Goal: Task Accomplishment & Management: Manage account settings

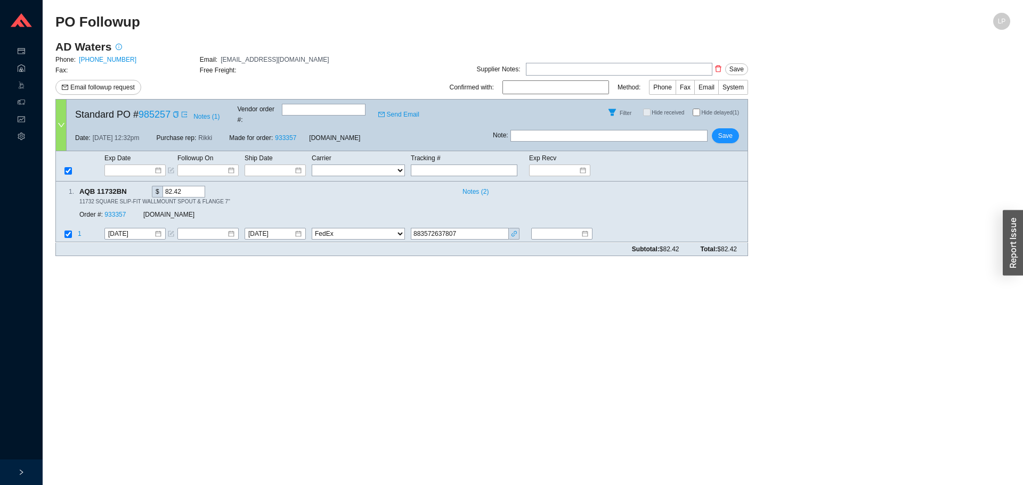
select select "1"
click at [729, 131] on span "Save" at bounding box center [725, 136] width 14 height 11
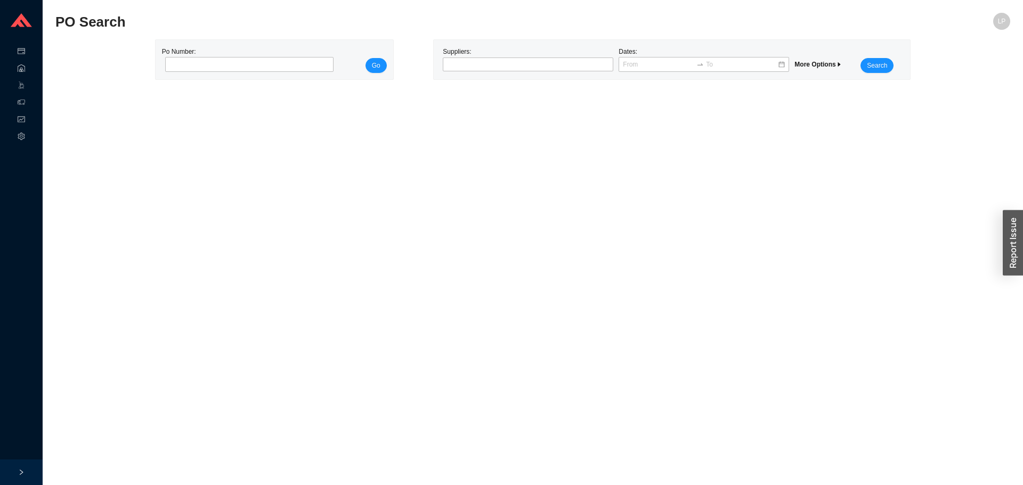
click at [257, 52] on div "Po Number:" at bounding box center [246, 59] width 169 height 27
click at [247, 70] on input "tel" at bounding box center [249, 64] width 169 height 15
paste input "985029"
type input "985029"
click at [378, 63] on span "Go" at bounding box center [376, 65] width 9 height 11
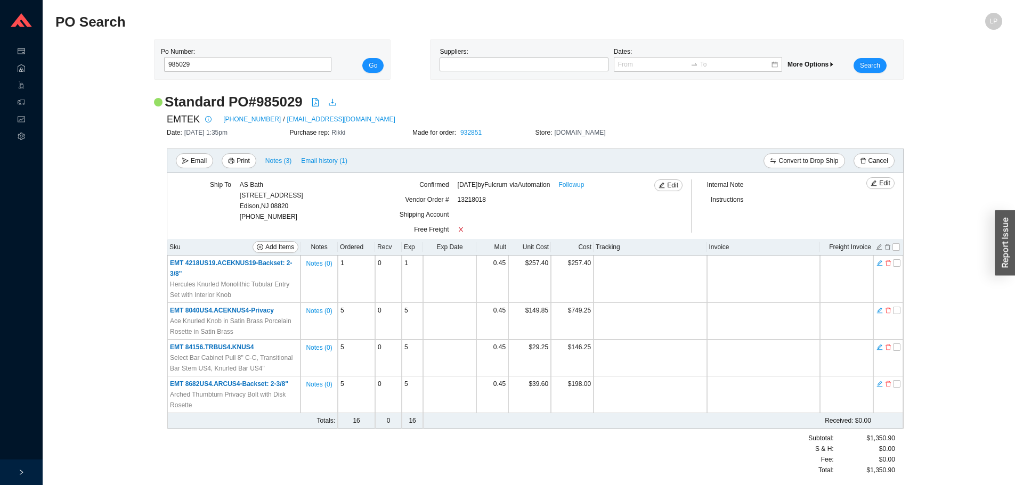
click at [644, 113] on div "EMTEK 800-356-2741 / orders@emtek.com" at bounding box center [535, 119] width 737 height 16
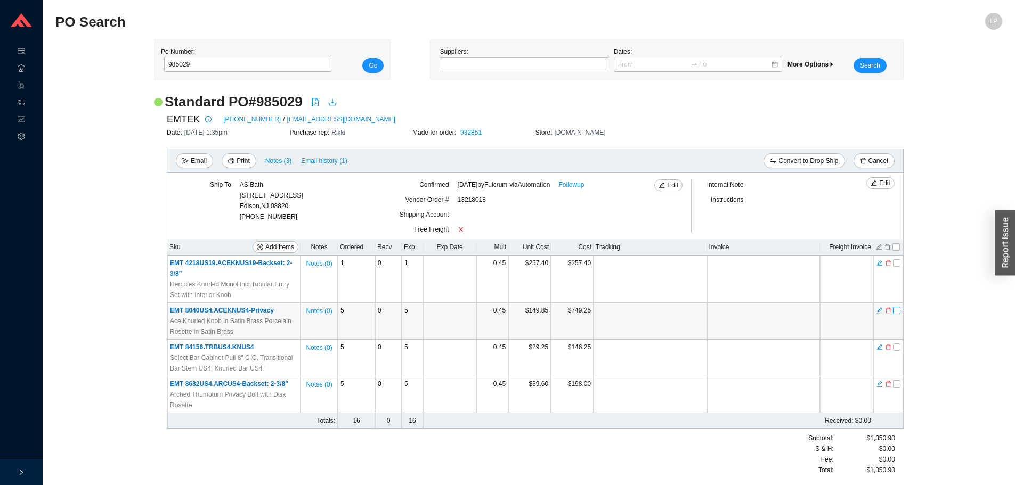
click at [899, 312] on input "checkbox" at bounding box center [896, 310] width 7 height 7
checkbox input "true"
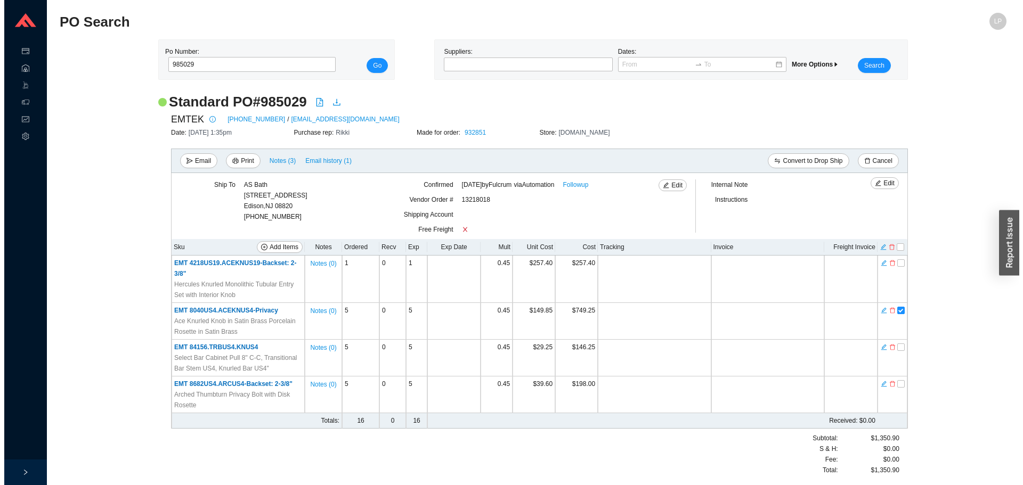
scroll to position [1, 0]
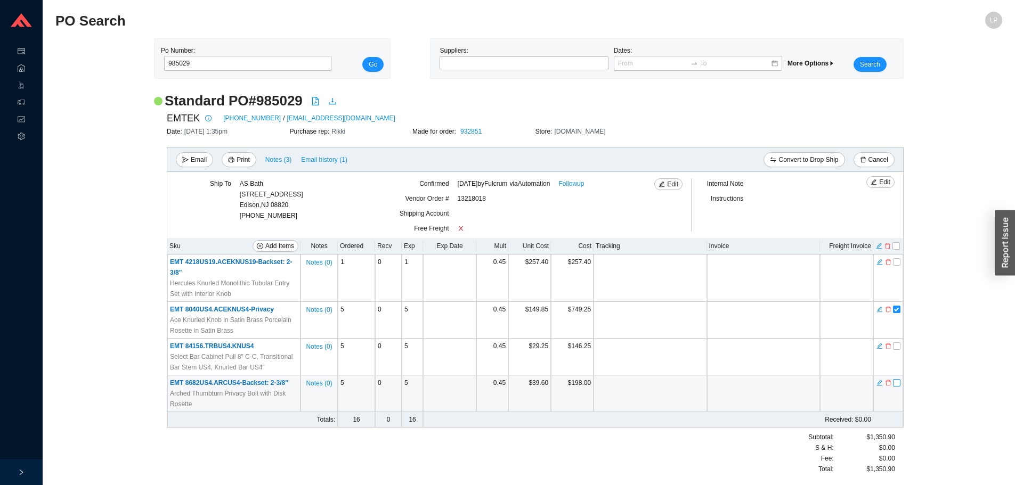
click at [899, 383] on input "checkbox" at bounding box center [896, 382] width 7 height 7
checkbox input "true"
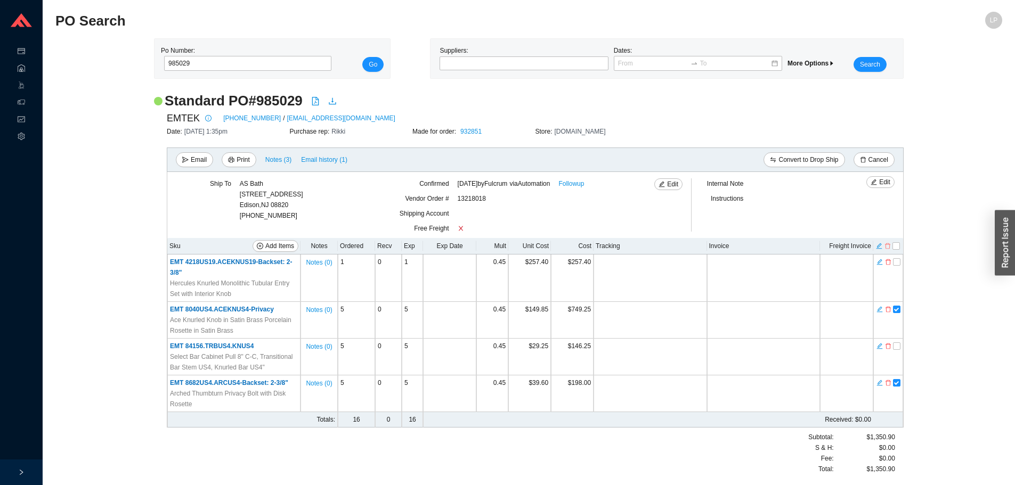
click at [889, 248] on icon "delete" at bounding box center [887, 245] width 6 height 7
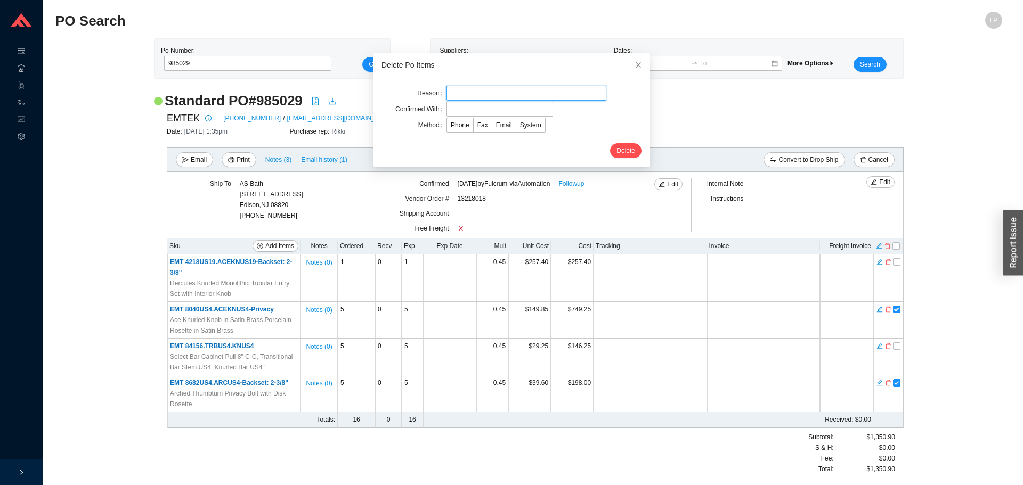
click at [452, 97] on input "text" at bounding box center [526, 93] width 160 height 15
type input "cancellation"
click at [476, 109] on input "text" at bounding box center [499, 109] width 107 height 15
click at [492, 108] on input "text" at bounding box center [499, 109] width 107 height 15
type input "valerie"
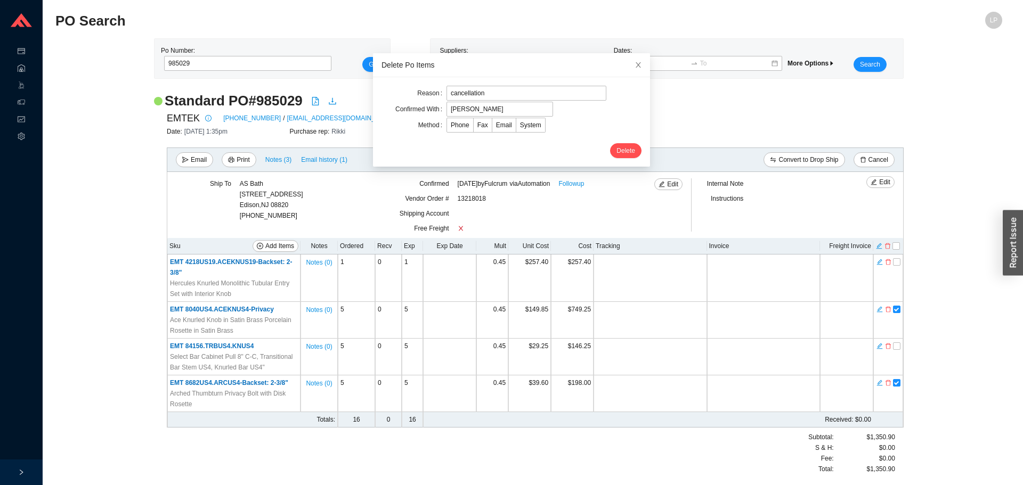
drag, startPoint x: 434, startPoint y: 156, endPoint x: 450, endPoint y: 145, distance: 18.8
click at [440, 150] on div "Delete" at bounding box center [511, 150] width 260 height 15
click at [499, 126] on span "Email" at bounding box center [504, 124] width 16 height 7
click at [492, 127] on input "Email" at bounding box center [492, 127] width 0 height 0
click at [623, 153] on span "Delete" at bounding box center [625, 150] width 19 height 11
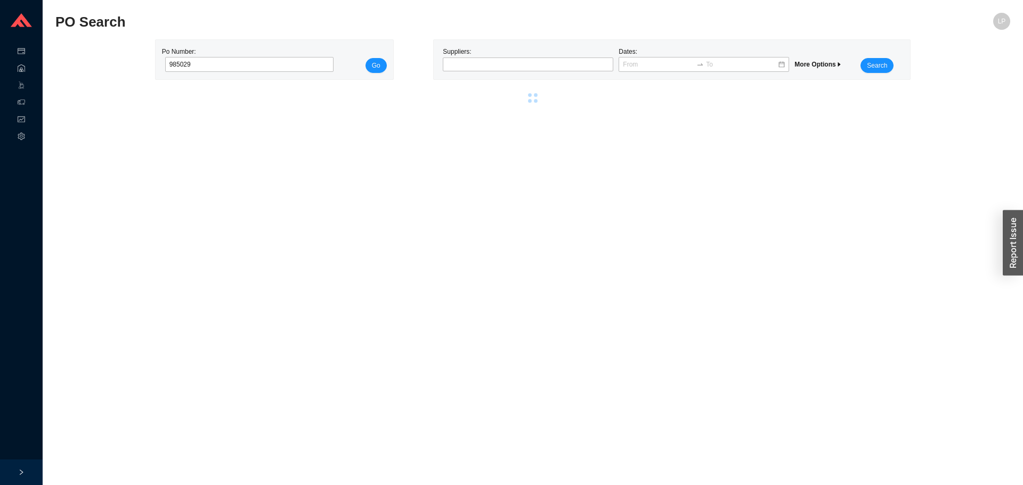
scroll to position [0, 0]
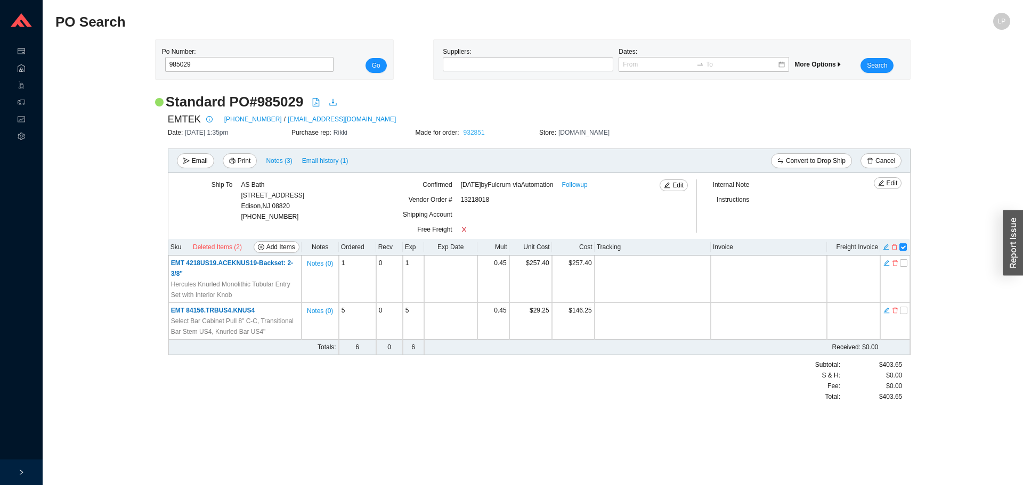
drag, startPoint x: 494, startPoint y: 135, endPoint x: 485, endPoint y: 136, distance: 9.1
click at [489, 136] on div "Made for order: 932851" at bounding box center [478, 132] width 124 height 11
click at [474, 135] on link "932851" at bounding box center [473, 132] width 21 height 7
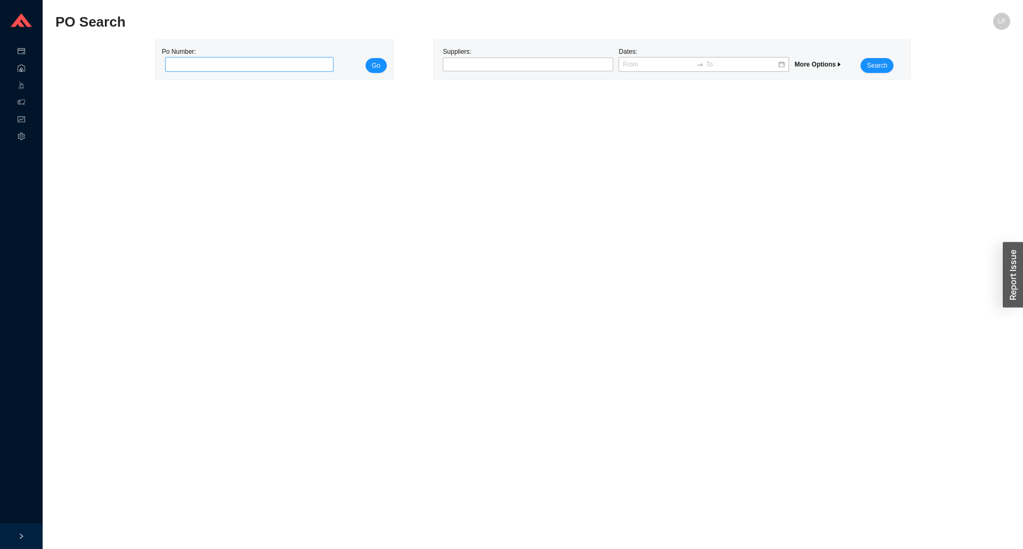
click at [191, 58] on input "tel" at bounding box center [249, 64] width 169 height 15
type input "985323"
click at [370, 58] on button "Go" at bounding box center [375, 65] width 21 height 15
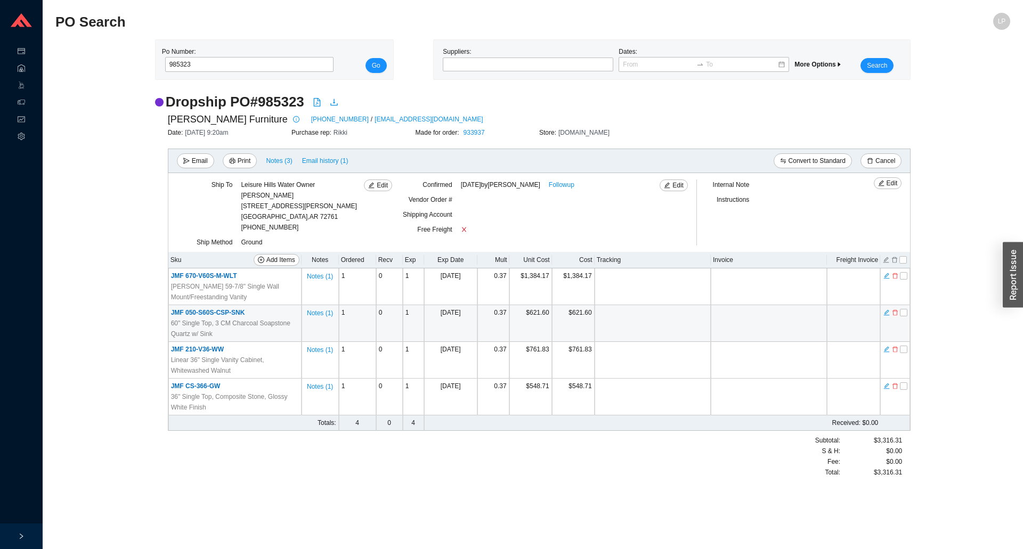
click at [655, 327] on td at bounding box center [653, 323] width 116 height 37
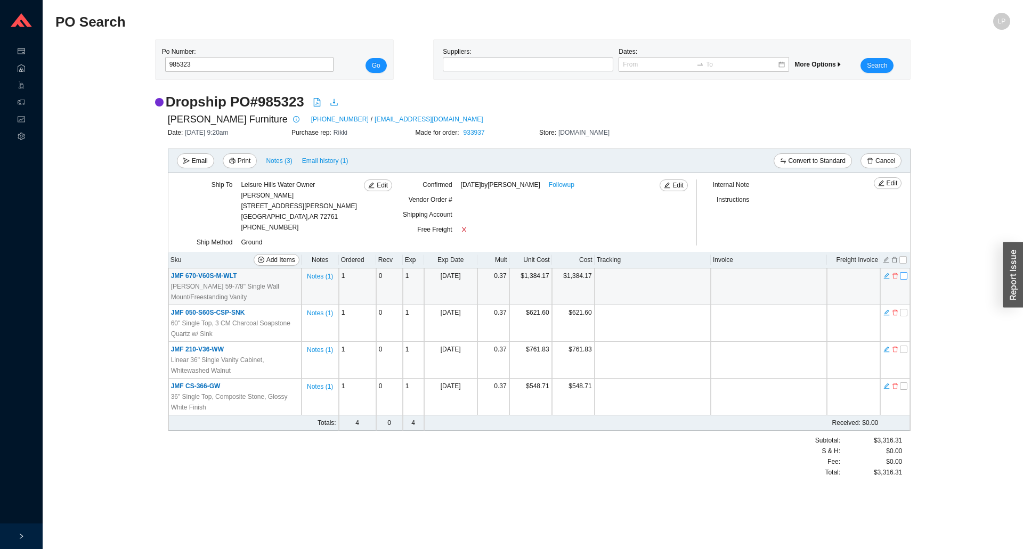
click at [904, 279] on input "checkbox" at bounding box center [903, 275] width 7 height 7
checkbox input "true"
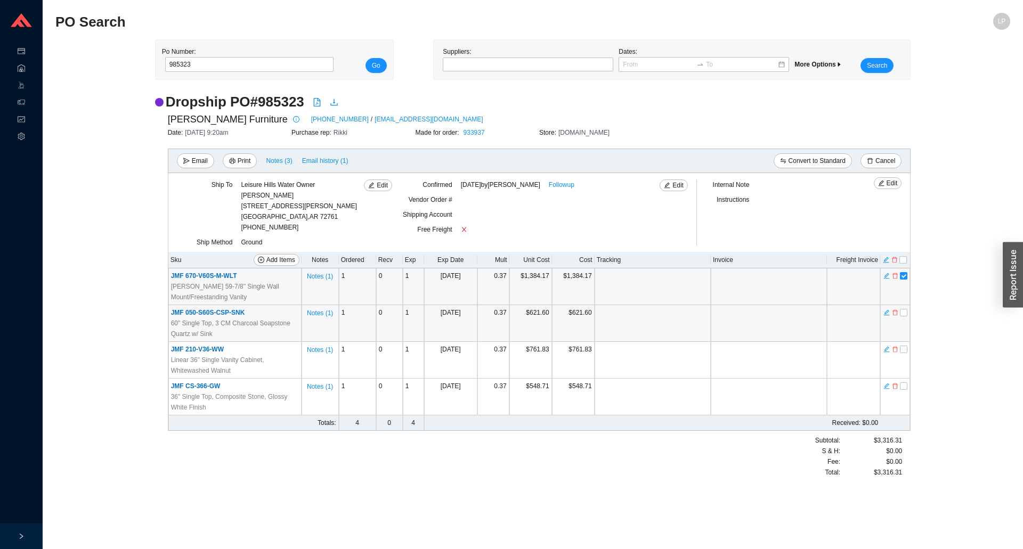
click at [837, 291] on td at bounding box center [853, 286] width 53 height 37
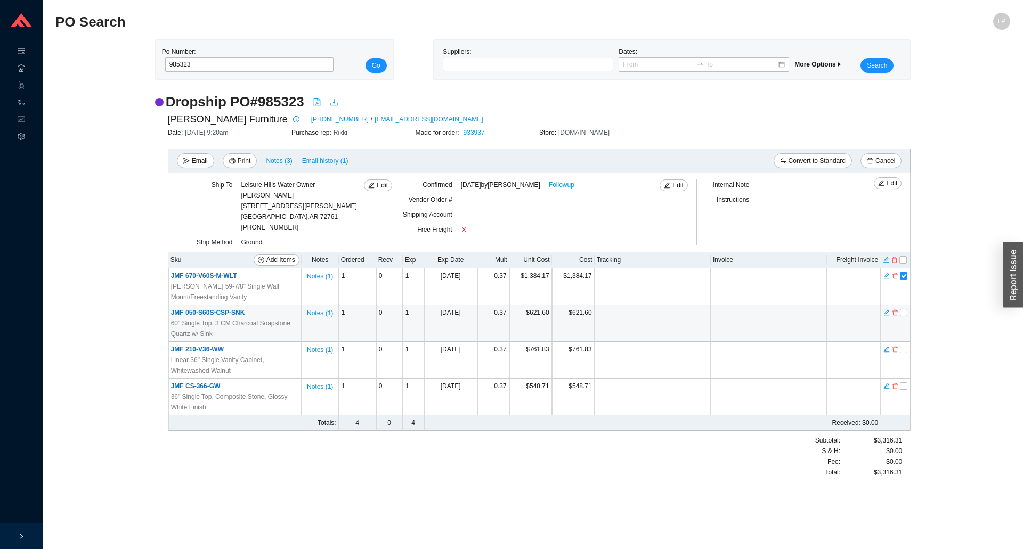
click at [902, 312] on input "checkbox" at bounding box center [903, 312] width 7 height 7
checkbox input "true"
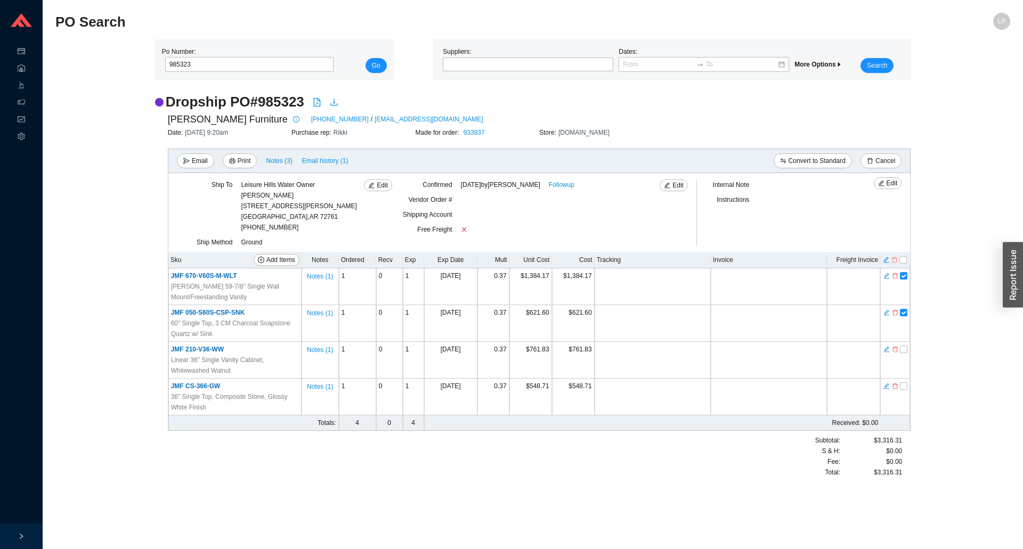
click at [893, 259] on icon "delete" at bounding box center [894, 259] width 6 height 7
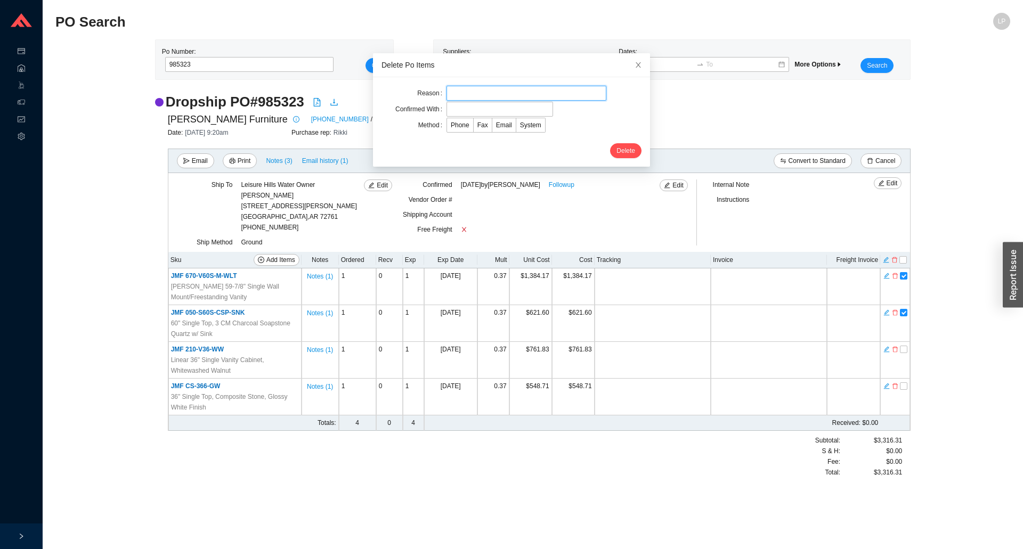
click at [500, 92] on input "text" at bounding box center [526, 93] width 160 height 15
type input "lead time"
click at [457, 110] on input "text" at bounding box center [499, 109] width 107 height 15
type input "bridget marks"
click at [499, 126] on span "Email" at bounding box center [504, 124] width 16 height 7
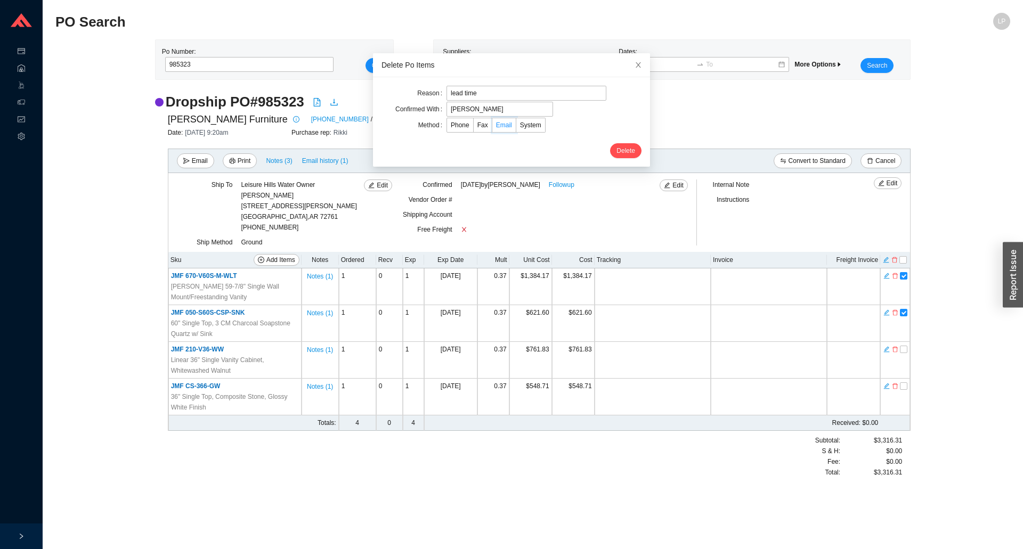
click at [492, 127] on input "Email" at bounding box center [492, 127] width 0 height 0
click at [616, 151] on span "Delete" at bounding box center [625, 150] width 19 height 11
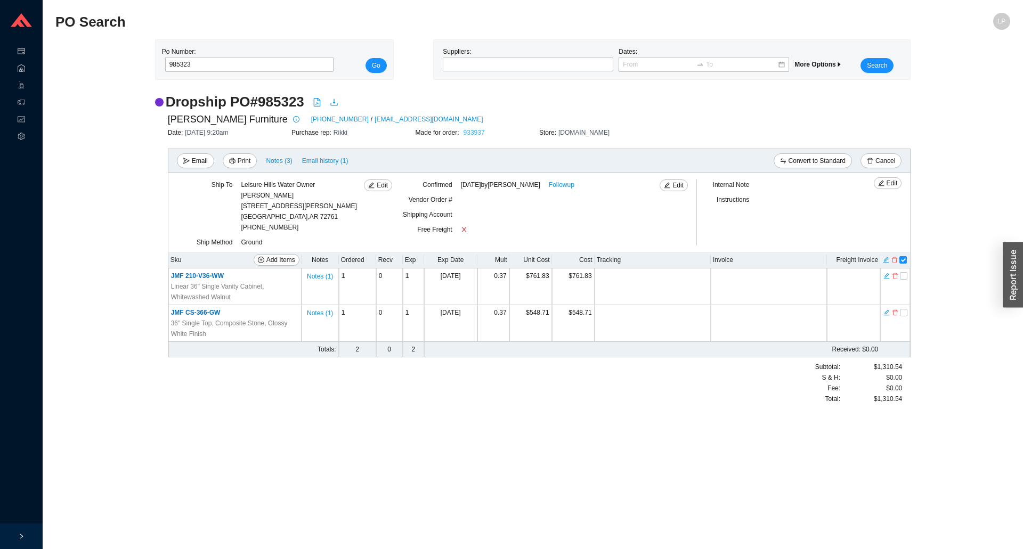
click at [478, 134] on link "933937" at bounding box center [473, 132] width 21 height 7
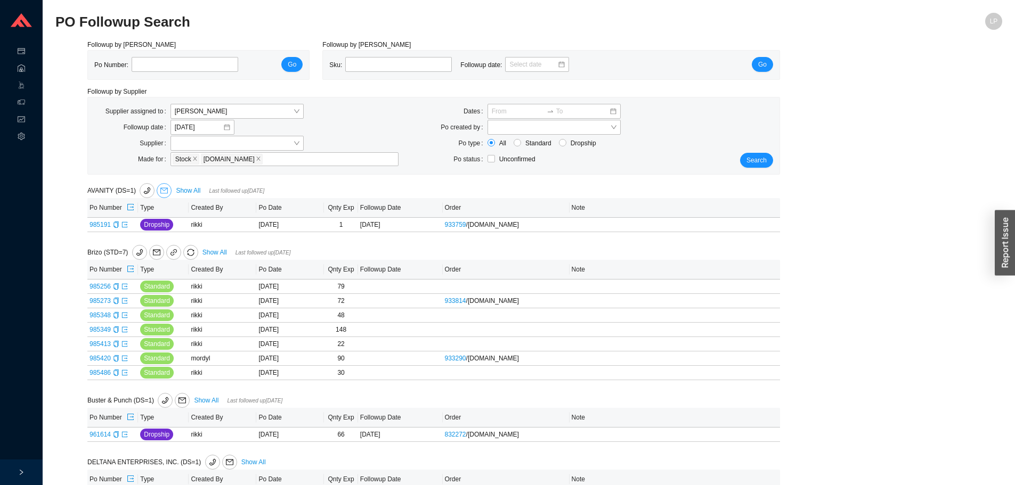
click at [164, 194] on icon "mail" at bounding box center [163, 190] width 7 height 7
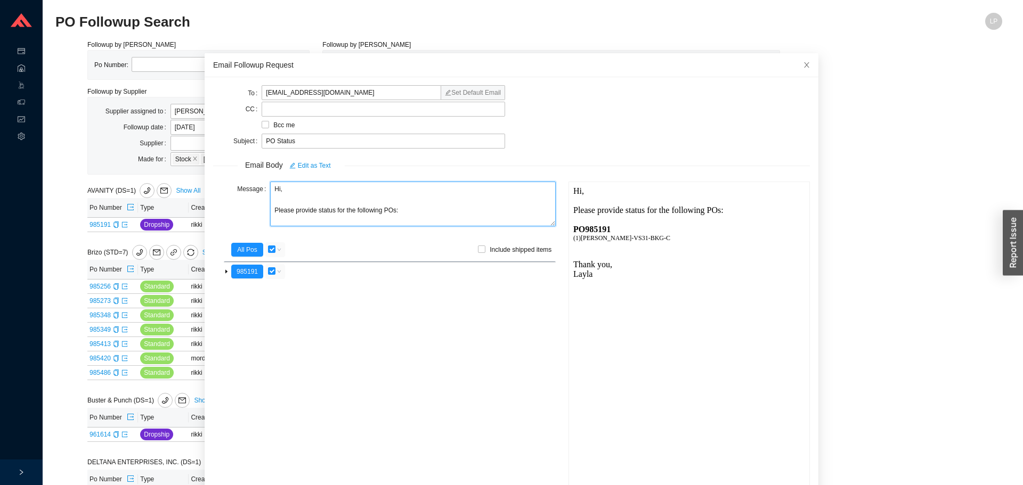
drag, startPoint x: 276, startPoint y: 194, endPoint x: 282, endPoint y: 189, distance: 7.5
click at [278, 193] on textarea "Hi, Please provide status for the following POs:" at bounding box center [413, 204] width 286 height 45
click at [315, 213] on textarea "Hi Jacky, Please provide status for the following POs:" at bounding box center [413, 204] width 286 height 45
click at [405, 213] on textarea "Hi Jacky, Please provide the status/ tracking for the following POs:" at bounding box center [413, 204] width 286 height 45
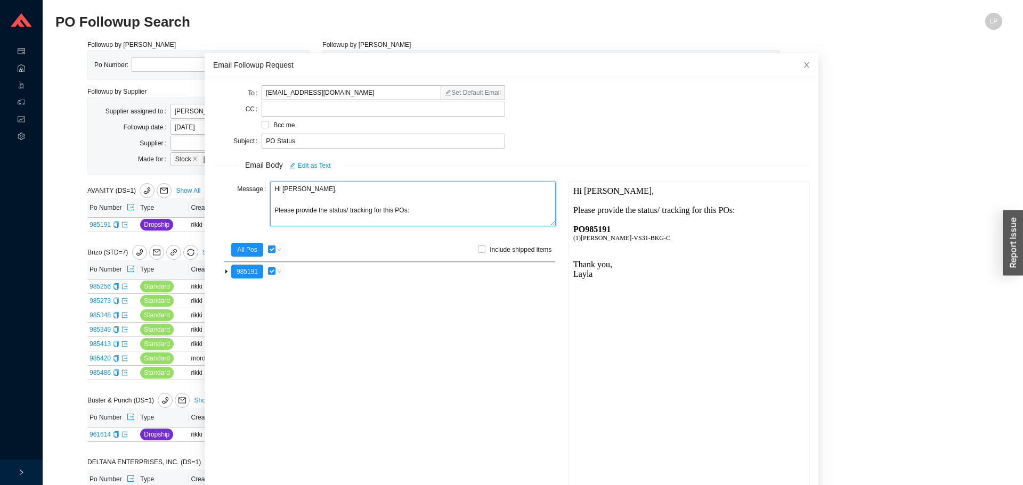
scroll to position [63, 0]
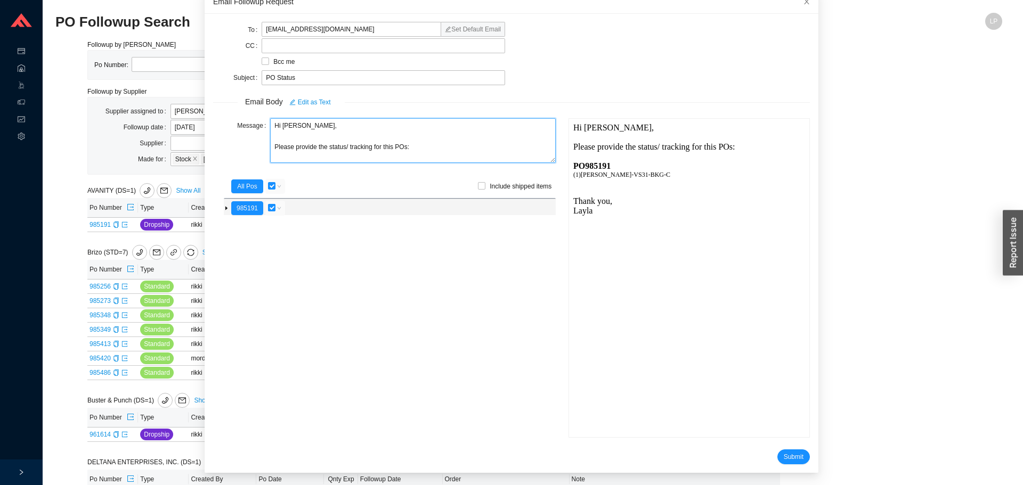
type textarea "Hi Jacky, Please provide the status/ tracking for this POs:"
click at [271, 209] on input "checkbox" at bounding box center [271, 207] width 7 height 7
checkbox input "false"
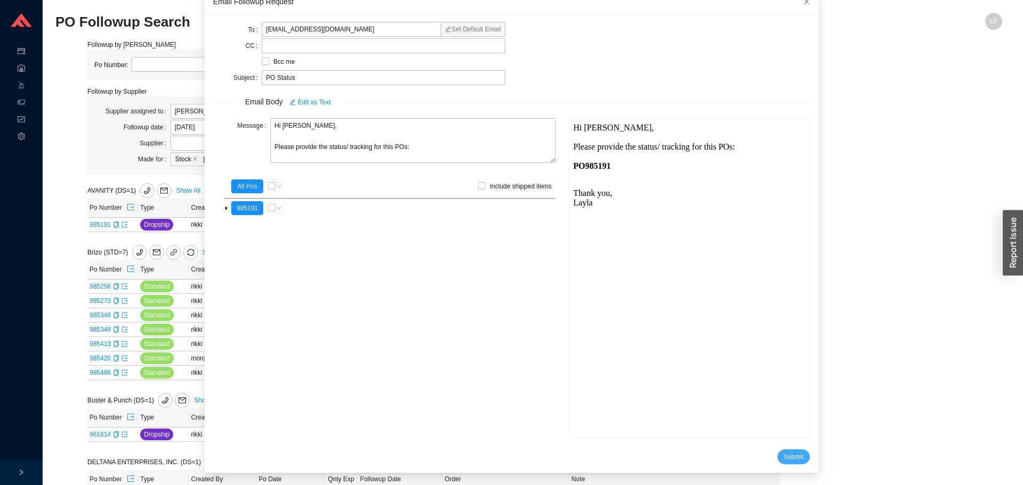
click at [784, 455] on span "Submit" at bounding box center [794, 457] width 20 height 11
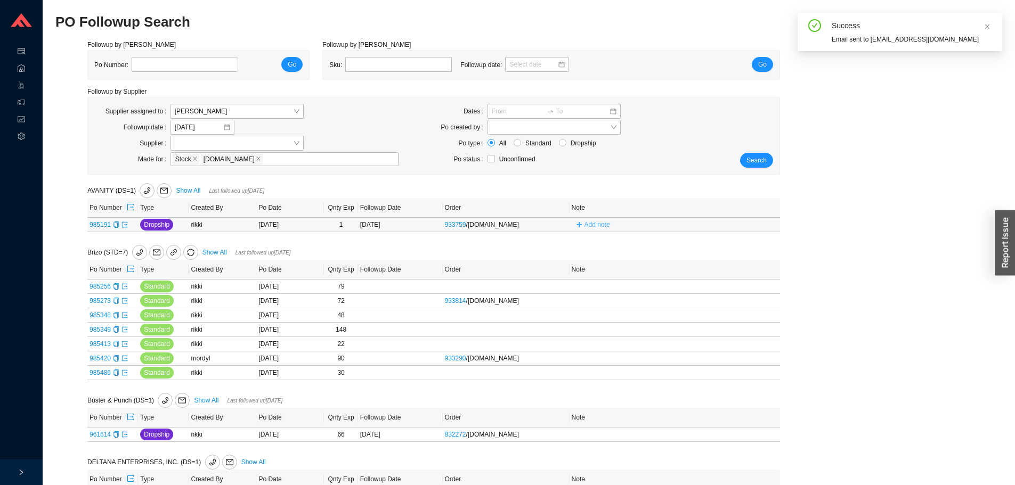
click at [585, 223] on span "Add note" at bounding box center [597, 224] width 26 height 11
click at [588, 226] on input "text" at bounding box center [656, 224] width 166 height 15
type input "emailed"
click at [733, 242] on span "Save" at bounding box center [727, 239] width 14 height 11
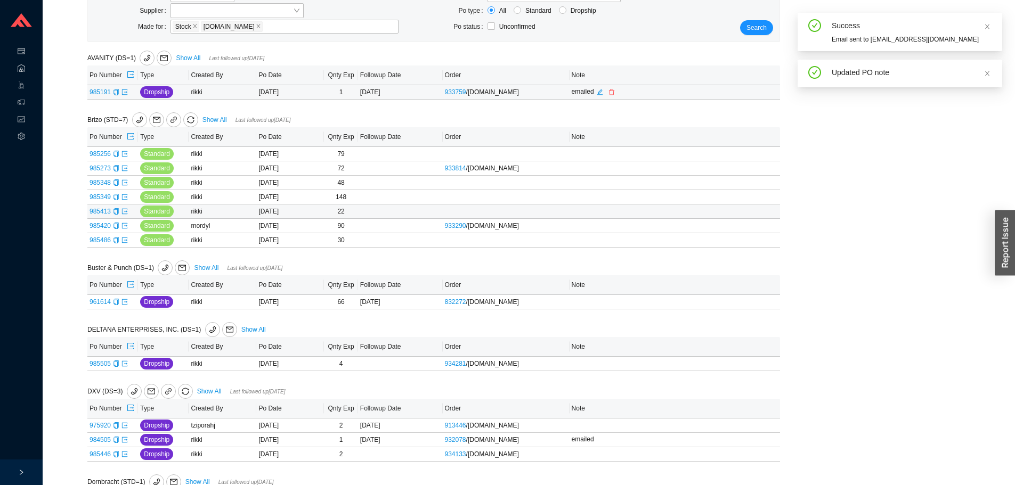
scroll to position [266, 0]
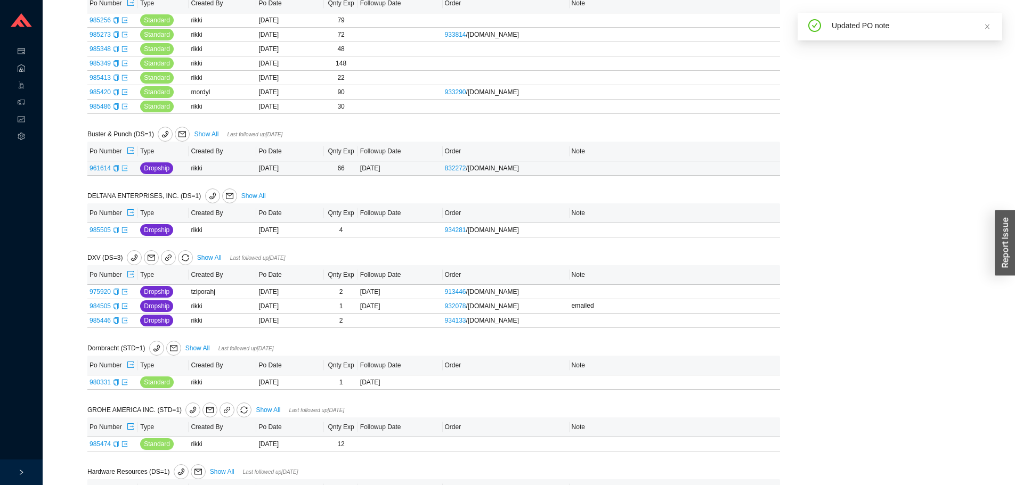
click at [124, 168] on icon "export" at bounding box center [124, 168] width 6 height 6
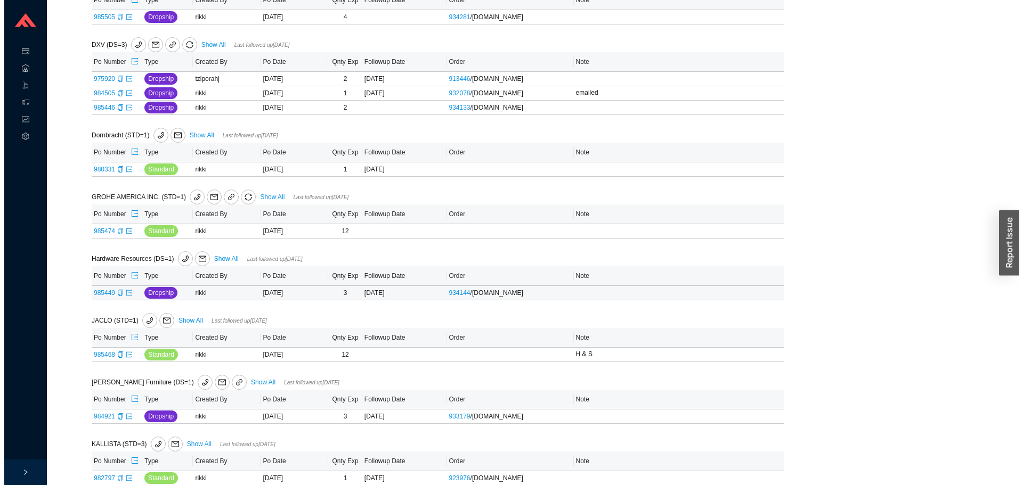
scroll to position [533, 0]
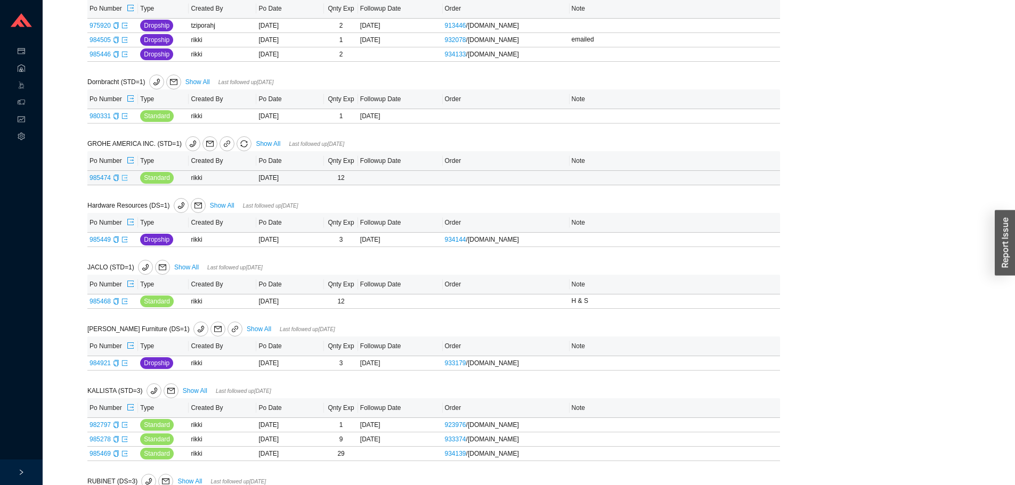
click at [123, 182] on link at bounding box center [124, 177] width 6 height 7
click at [194, 206] on icon "mail" at bounding box center [197, 205] width 7 height 7
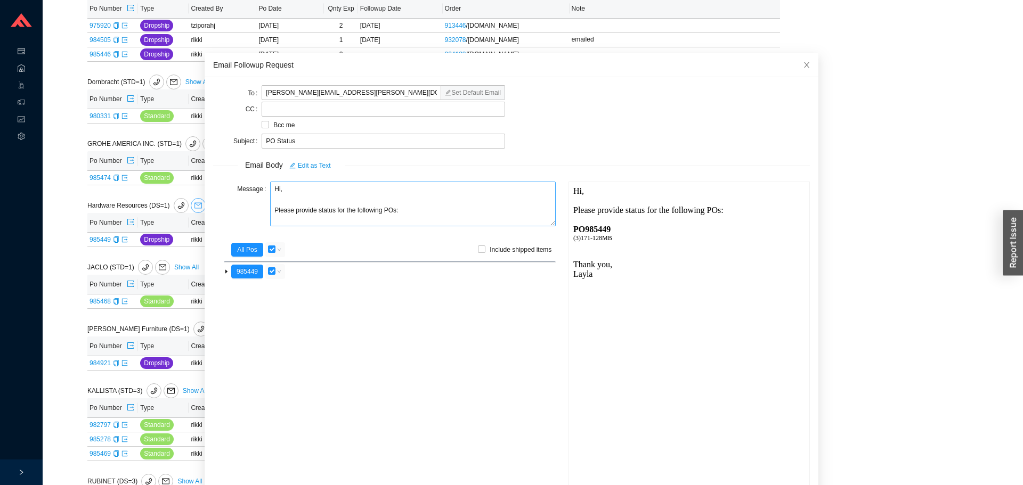
scroll to position [0, 0]
click at [279, 191] on textarea "Hi, Please provide status for the following POs:" at bounding box center [413, 204] width 286 height 45
click at [315, 215] on textarea "Hi Monique, Please provide status for the following POs:" at bounding box center [413, 204] width 286 height 45
click at [403, 214] on textarea "Hi Monique, Please provide the status/ tracking for the following POs:" at bounding box center [413, 204] width 286 height 45
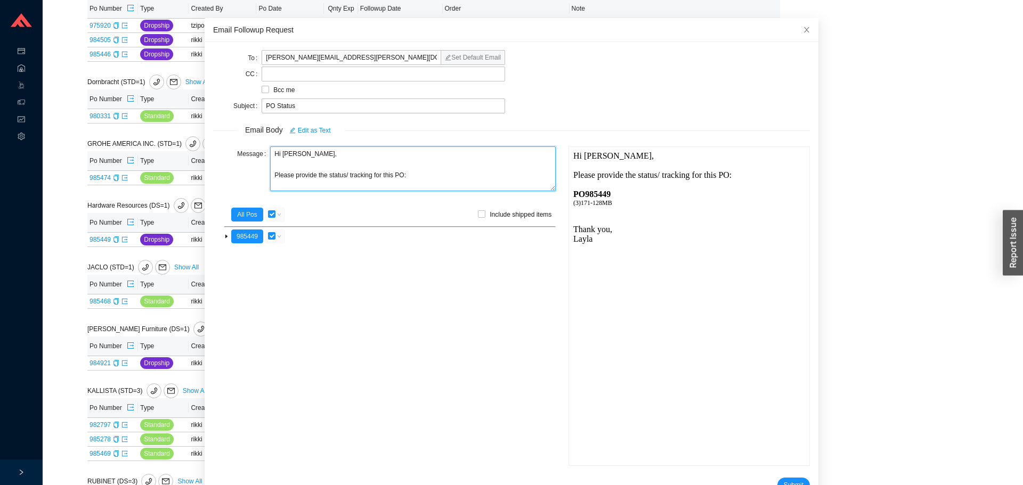
scroll to position [63, 0]
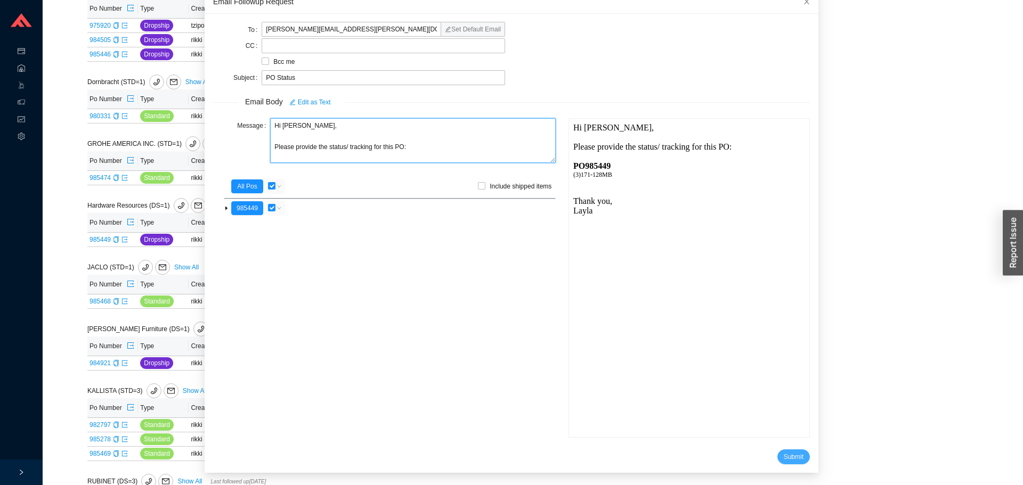
type textarea "Hi Monique, Please provide the status/ tracking for this PO:"
click at [784, 454] on span "Submit" at bounding box center [794, 457] width 20 height 11
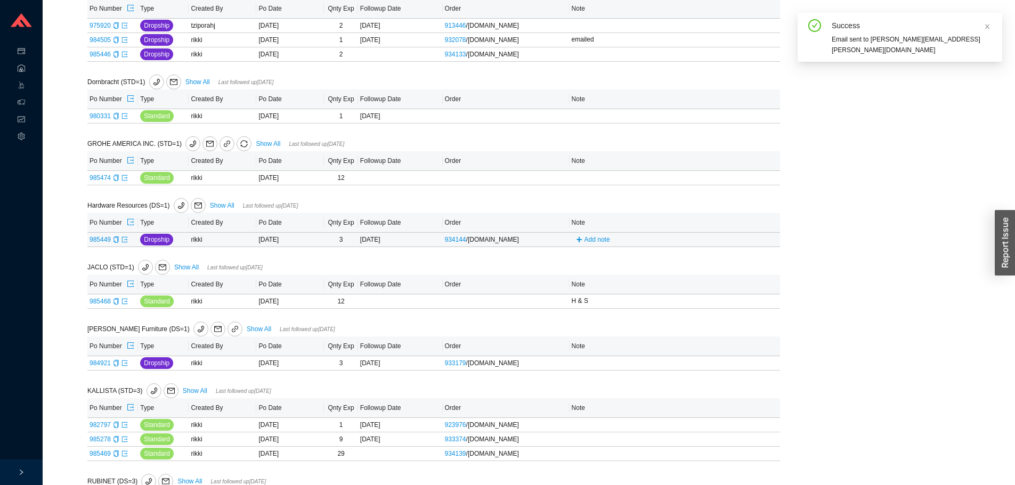
click at [593, 238] on span "Add note" at bounding box center [593, 239] width 43 height 7
click at [591, 247] on input "text" at bounding box center [656, 239] width 166 height 15
type input "emailed"
click at [728, 256] on span "Save" at bounding box center [727, 254] width 14 height 11
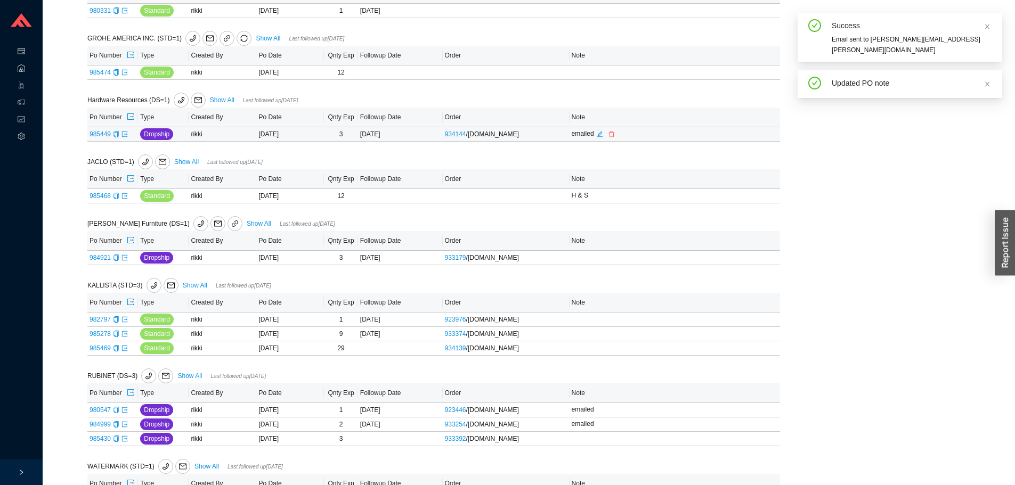
scroll to position [639, 0]
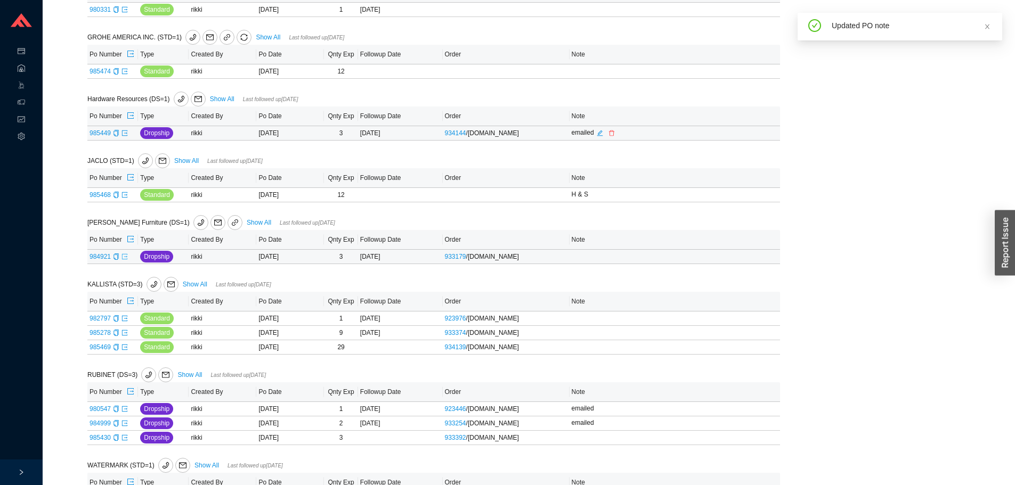
click at [124, 257] on icon "export" at bounding box center [124, 257] width 6 height 6
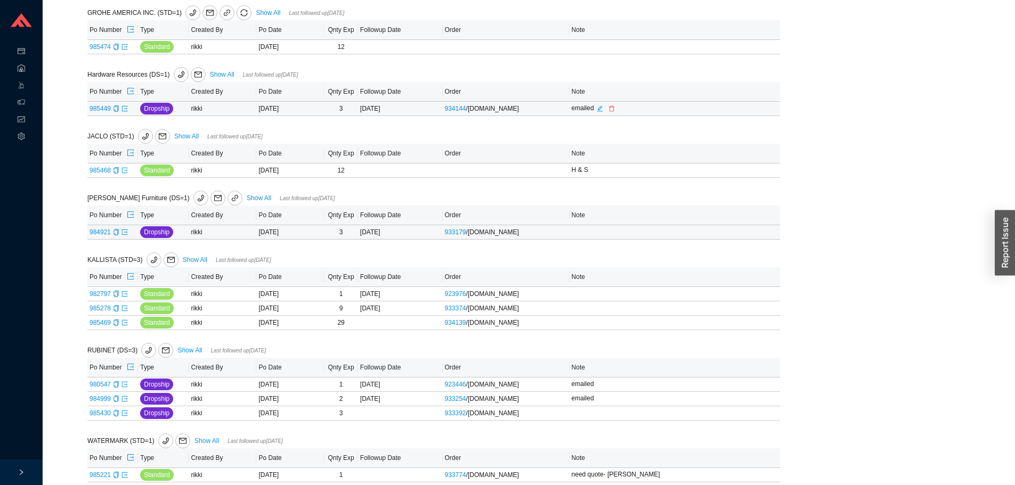
scroll to position [678, 0]
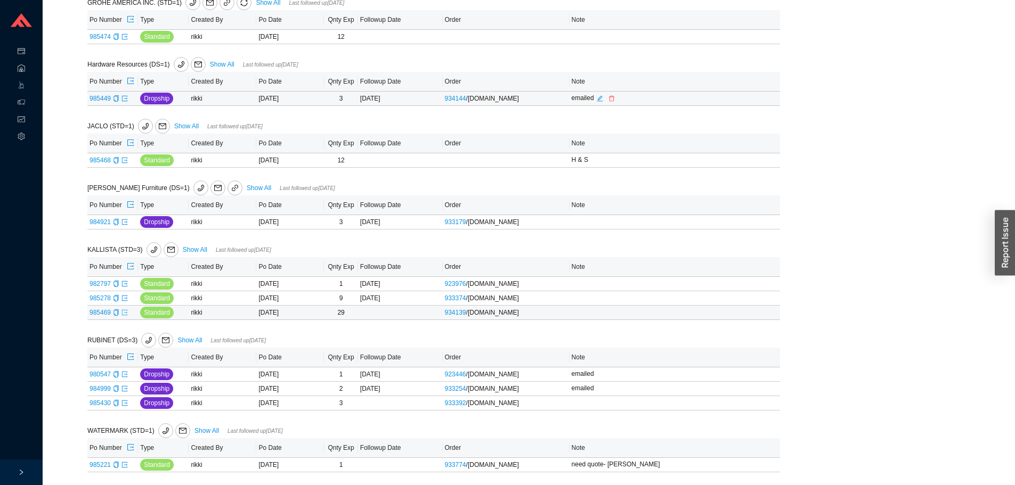
click at [124, 310] on icon "export" at bounding box center [124, 313] width 6 height 6
click at [114, 402] on icon "copy" at bounding box center [116, 403] width 6 height 6
click at [117, 224] on icon "copy" at bounding box center [115, 222] width 5 height 6
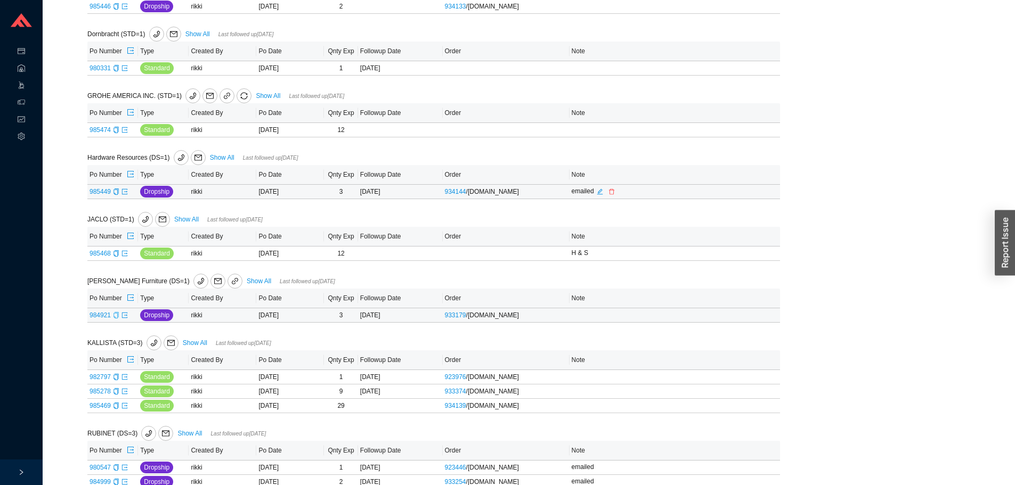
scroll to position [411, 0]
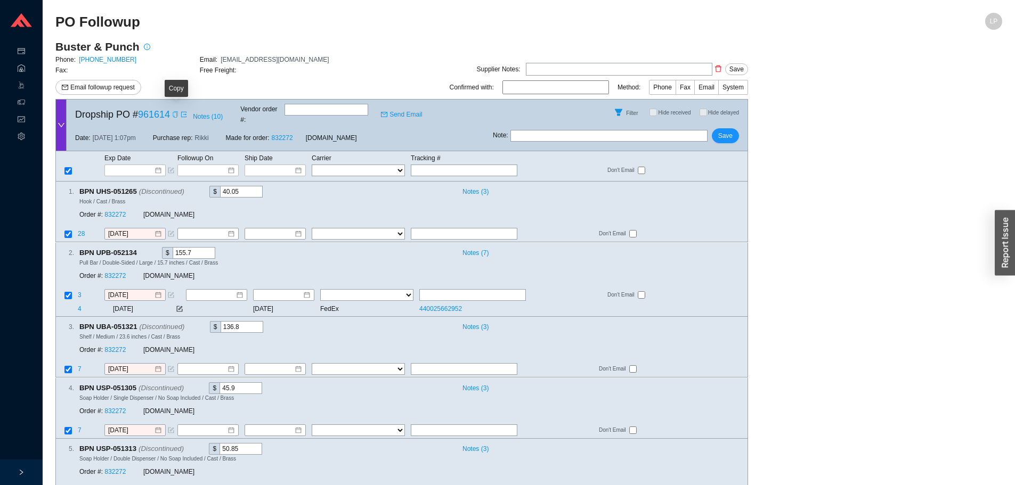
click at [176, 112] on icon "copy" at bounding box center [175, 114] width 6 height 6
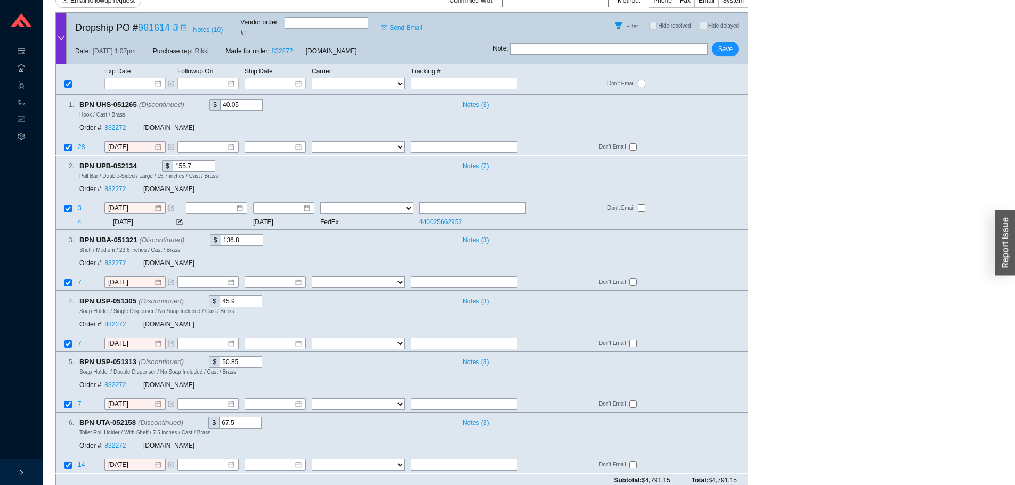
click at [602, 49] on div "Note : Save" at bounding box center [620, 51] width 255 height 26
click at [602, 46] on input "text" at bounding box center [608, 49] width 197 height 12
type input "emailed"
drag, startPoint x: 752, startPoint y: 28, endPoint x: 737, endPoint y: 43, distance: 20.7
click at [748, 31] on main "Buster & Punch Phone: [PHONE_NUMBER] Email: [EMAIL_ADDRESS][DOMAIN_NAME] Fax: F…" at bounding box center [528, 224] width 947 height 543
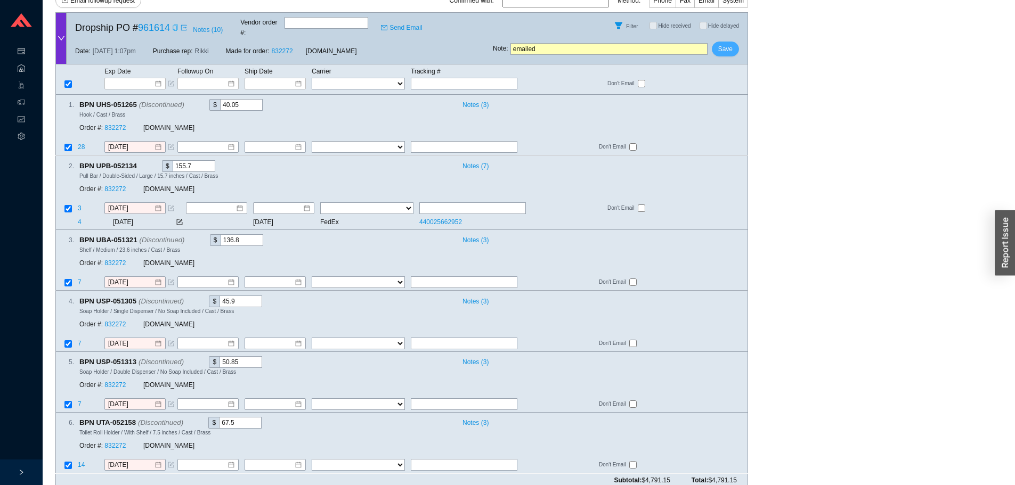
click at [737, 43] on button "Save" at bounding box center [725, 49] width 27 height 15
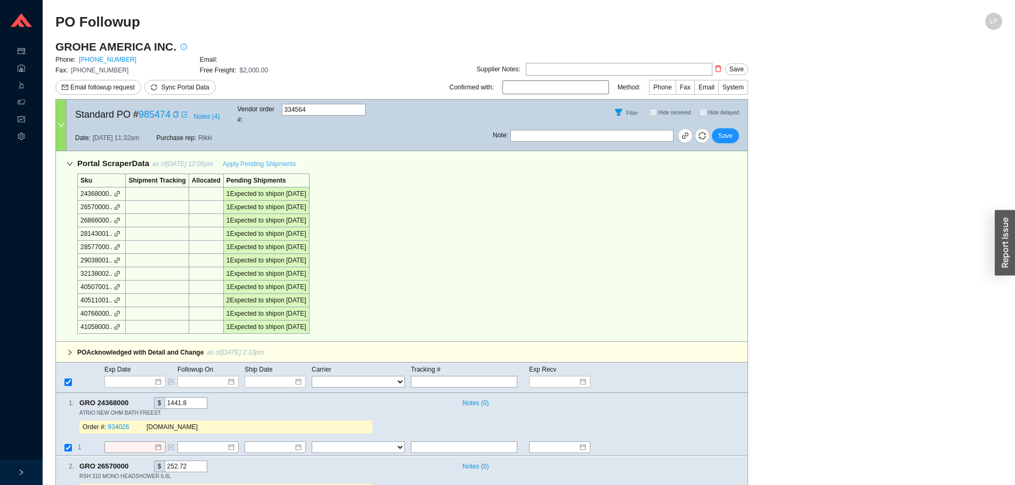
click at [265, 159] on span "Apply Pending Shipments" at bounding box center [259, 164] width 73 height 11
click at [719, 131] on span "Save" at bounding box center [725, 136] width 14 height 11
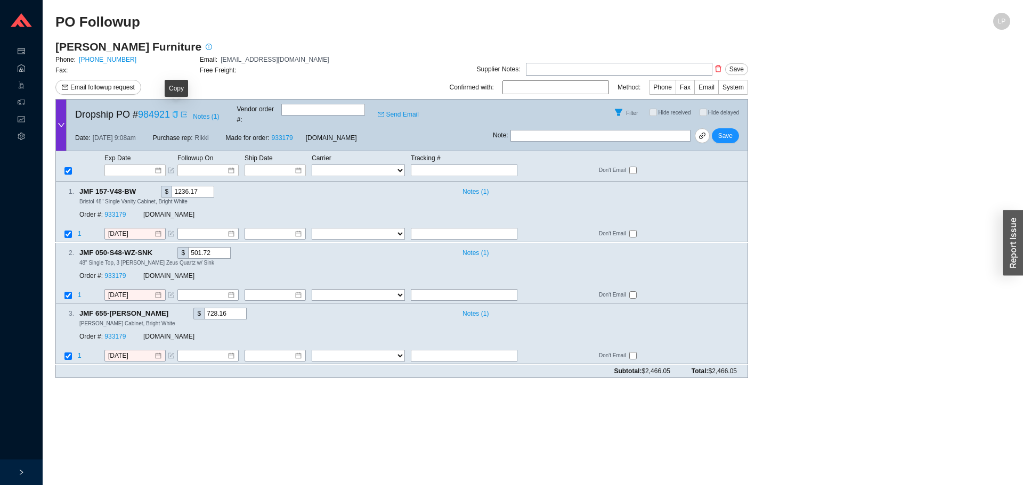
click at [174, 111] on icon "copy" at bounding box center [175, 114] width 5 height 6
click at [115, 83] on button "Email followup request" at bounding box center [98, 87] width 86 height 15
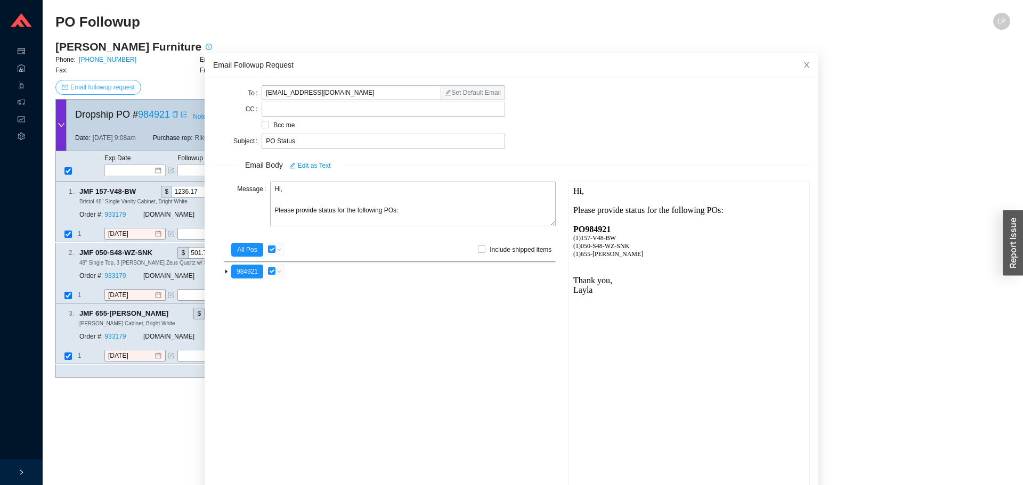
click at [110, 87] on span "Email followup request" at bounding box center [102, 87] width 64 height 11
click at [327, 91] on input "[EMAIL_ADDRESS][DOMAIN_NAME]" at bounding box center [352, 92] width 180 height 15
click at [795, 63] on span "Close" at bounding box center [806, 64] width 23 height 23
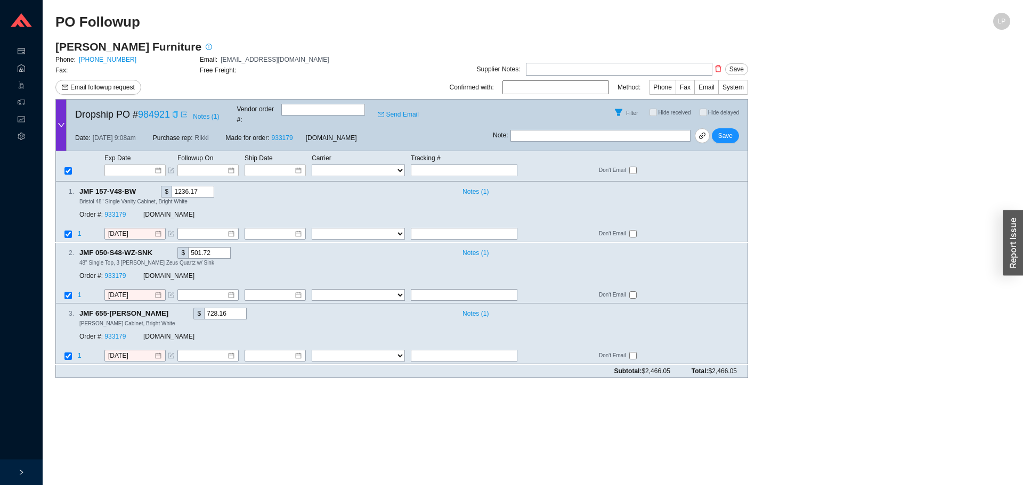
drag, startPoint x: 591, startPoint y: 128, endPoint x: 590, endPoint y: 133, distance: 5.6
click at [591, 130] on input "text" at bounding box center [600, 136] width 180 height 12
type input "emailed"
click at [172, 113] on span at bounding box center [174, 114] width 9 height 11
click at [174, 115] on icon "copy" at bounding box center [175, 114] width 5 height 6
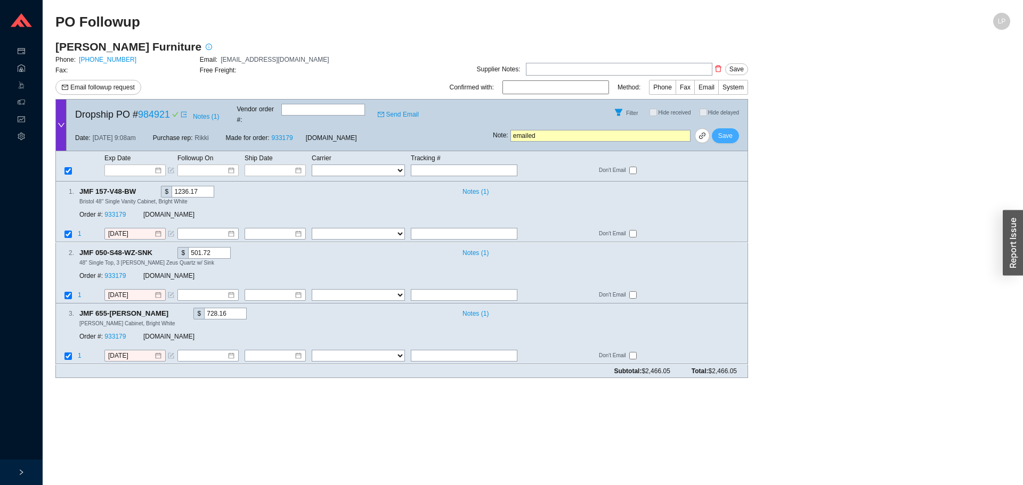
click at [729, 131] on span "Save" at bounding box center [725, 136] width 14 height 11
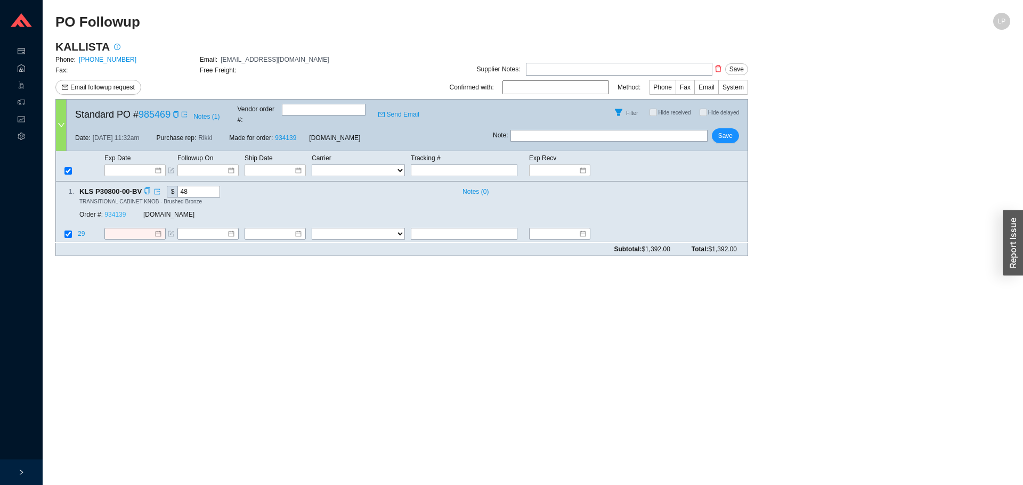
click at [119, 211] on link "934139" at bounding box center [114, 214] width 21 height 7
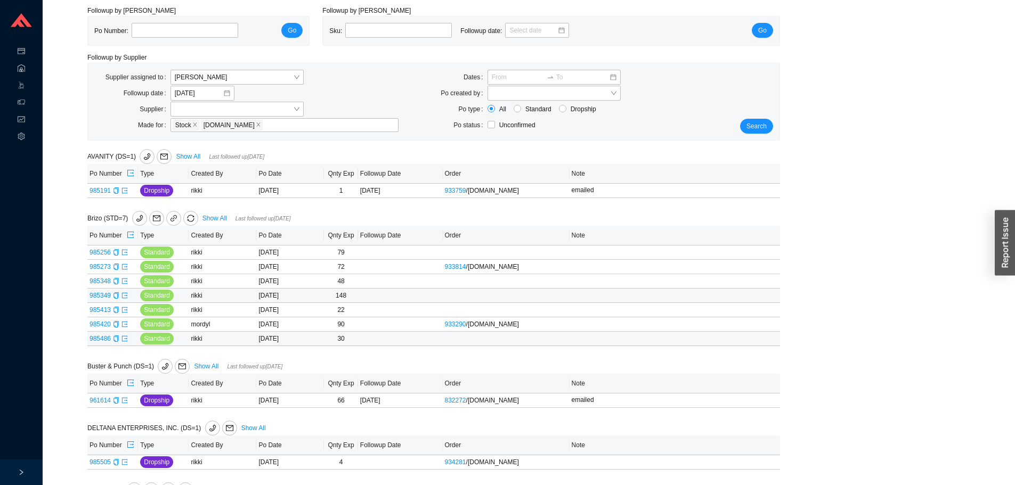
scroll to position [53, 0]
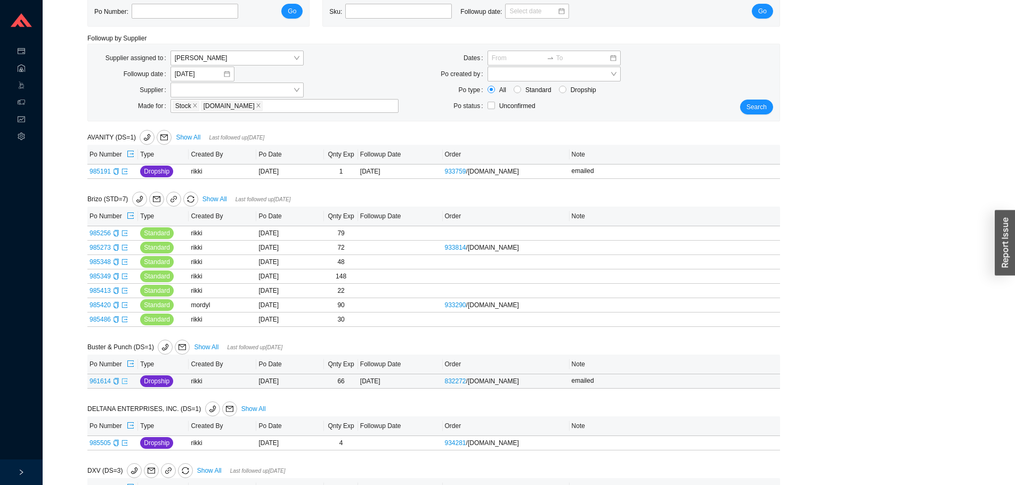
click at [123, 382] on icon "export" at bounding box center [124, 381] width 6 height 6
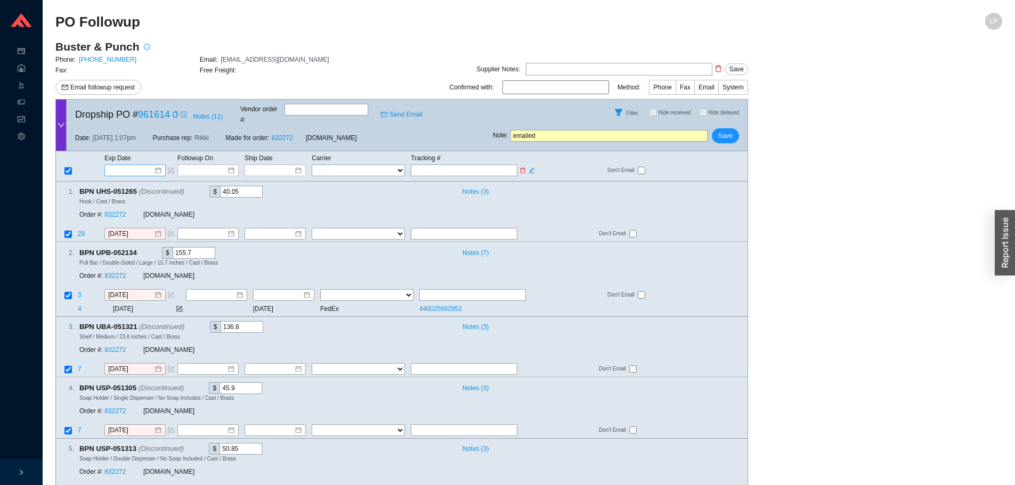
click at [107, 165] on div at bounding box center [134, 171] width 61 height 12
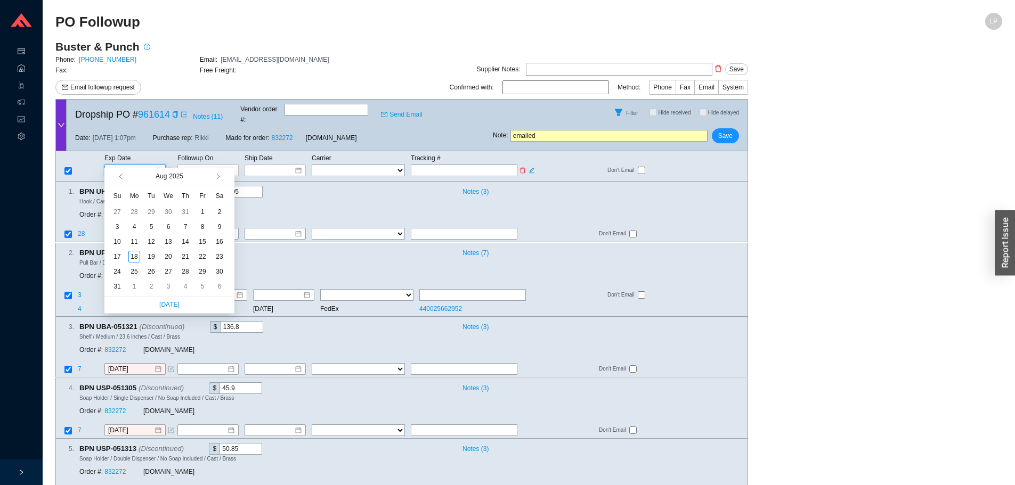
click at [123, 165] on input at bounding box center [131, 170] width 45 height 11
click at [214, 177] on button "button" at bounding box center [217, 176] width 10 height 17
click at [217, 176] on span "button" at bounding box center [216, 176] width 5 height 5
type input "10/14/2025"
click at [151, 240] on div "14" at bounding box center [151, 242] width 12 height 12
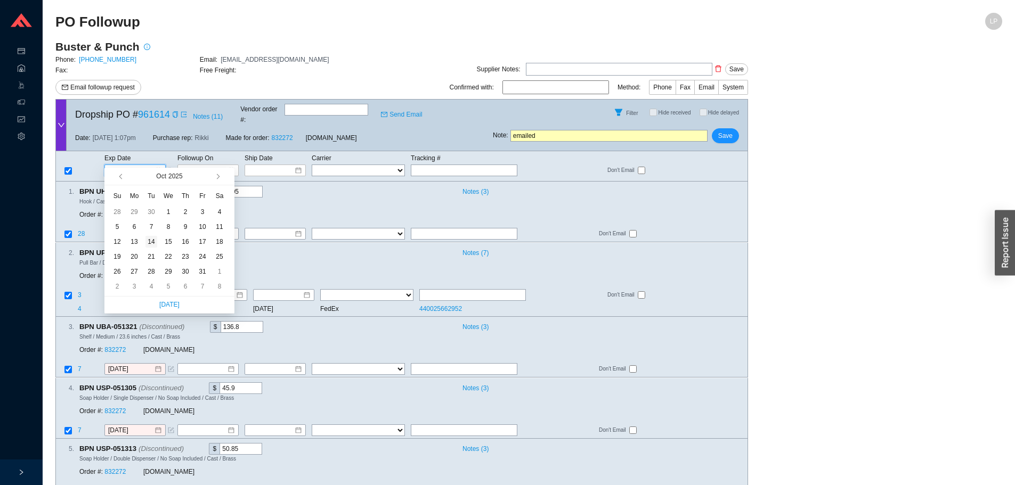
type input "10/14/2025"
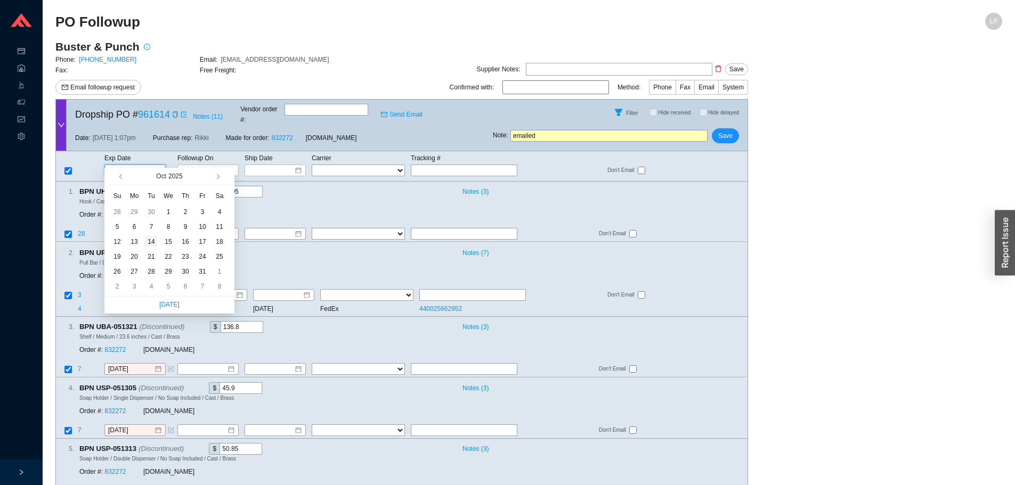
type input "10/14/2025"
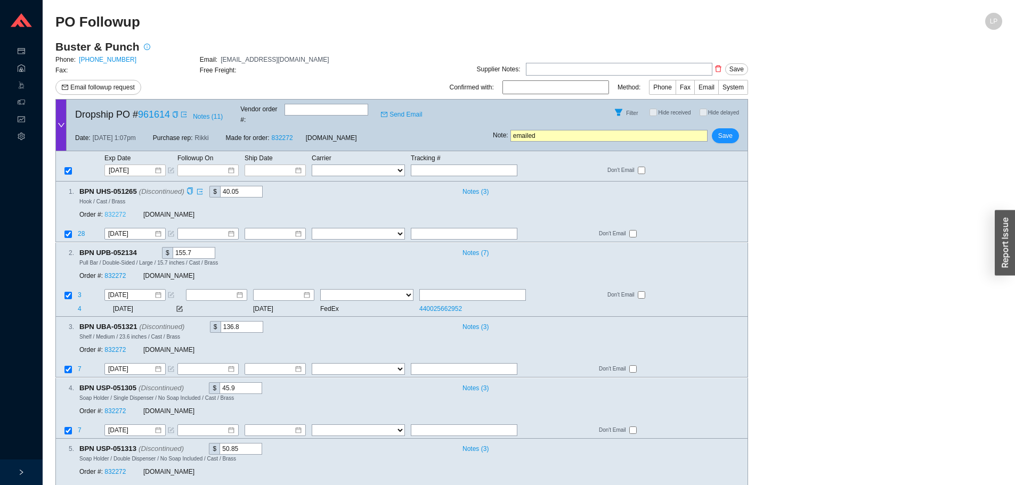
click at [121, 211] on link "832272" at bounding box center [114, 214] width 21 height 7
click at [720, 131] on span "Save" at bounding box center [725, 136] width 14 height 11
click at [746, 98] on span "No" at bounding box center [742, 98] width 8 height 11
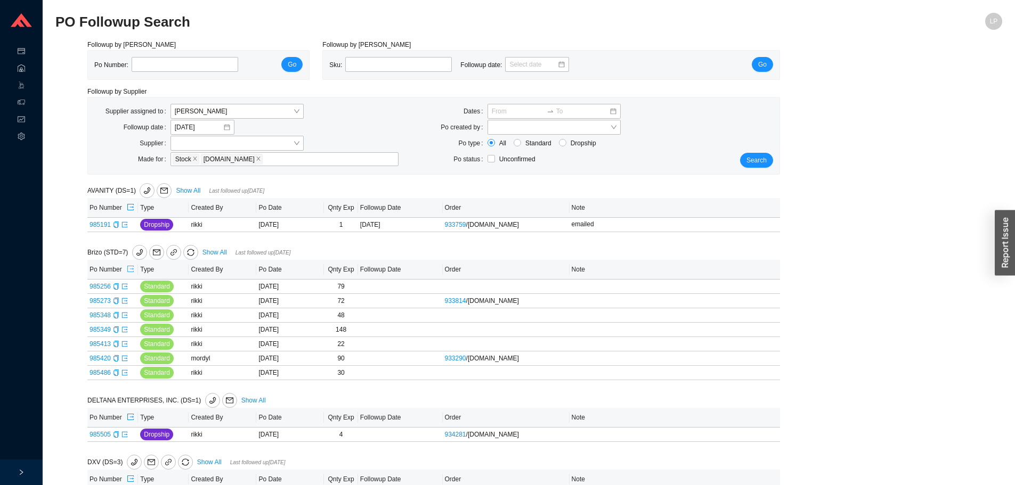
click at [129, 268] on icon "export" at bounding box center [130, 268] width 7 height 7
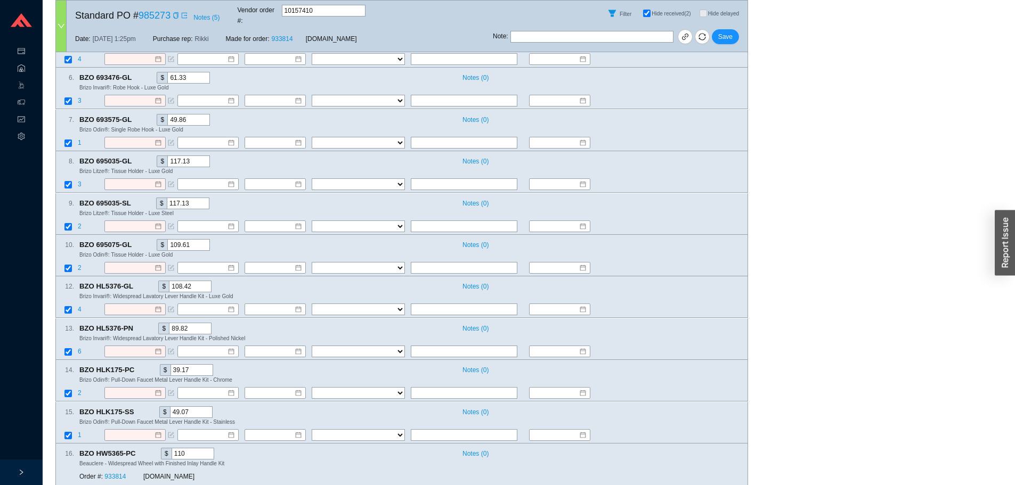
scroll to position [906, 0]
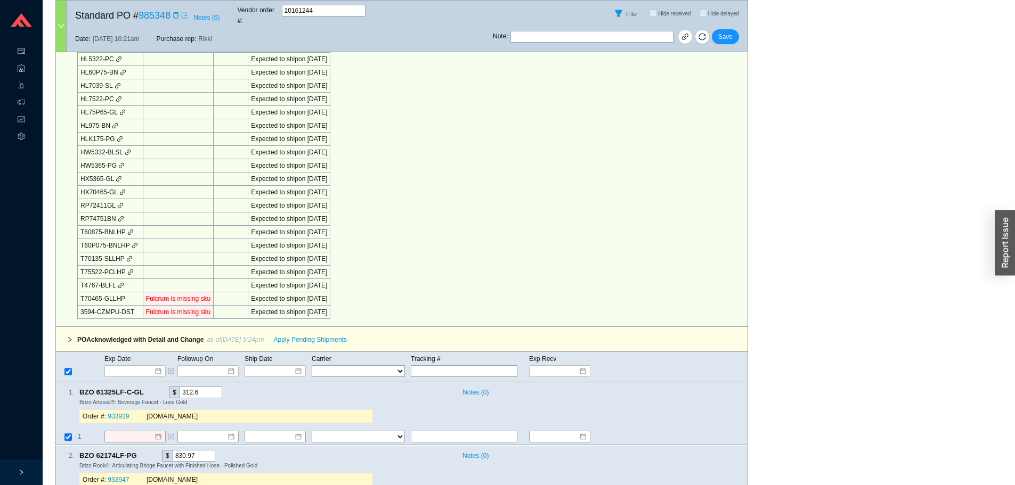
scroll to position [799, 0]
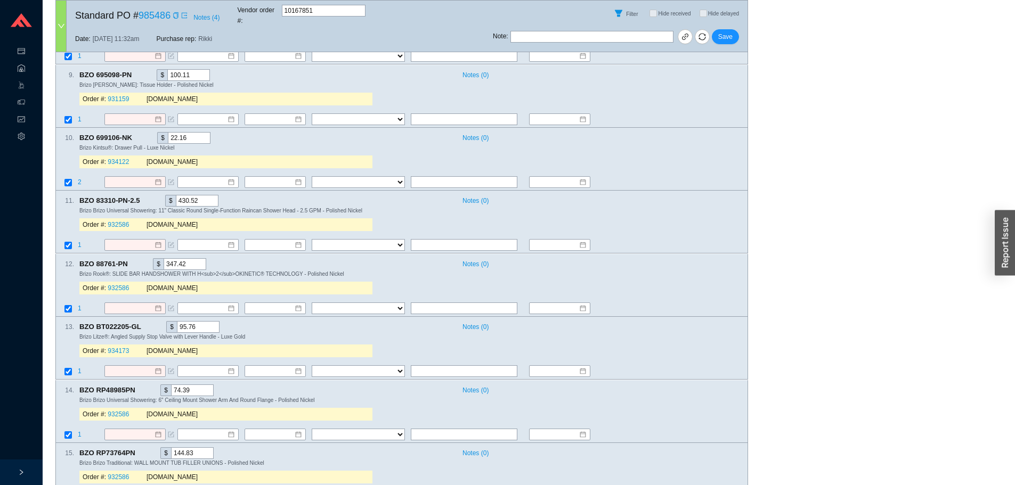
scroll to position [1172, 0]
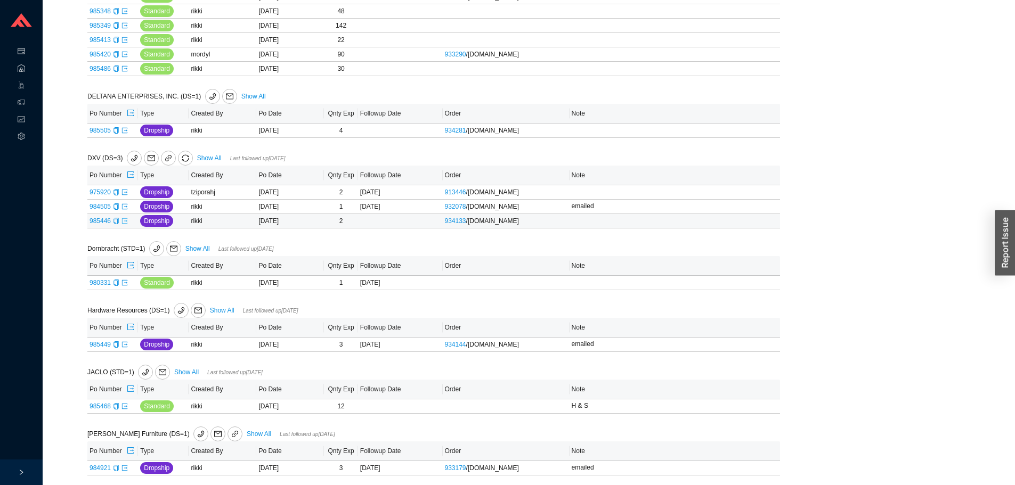
scroll to position [426, 0]
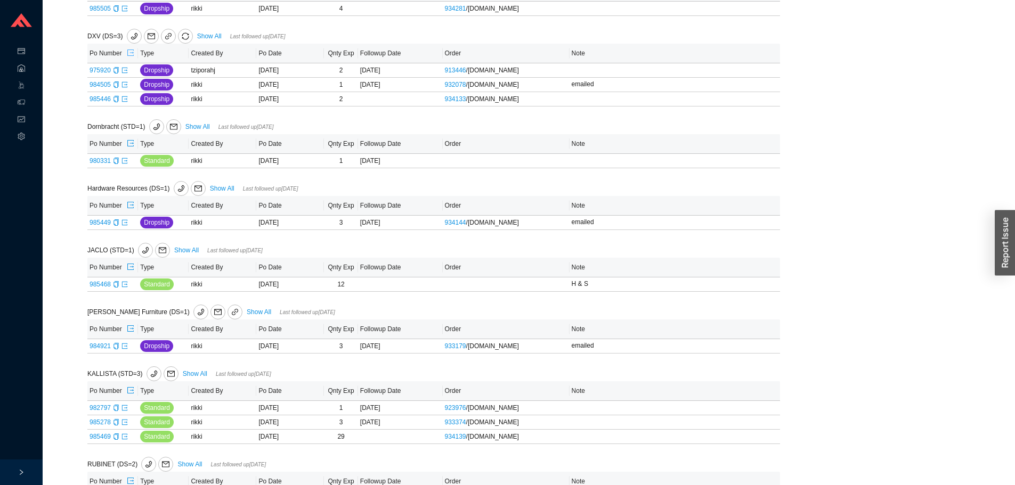
click at [129, 56] on icon "export" at bounding box center [130, 52] width 7 height 7
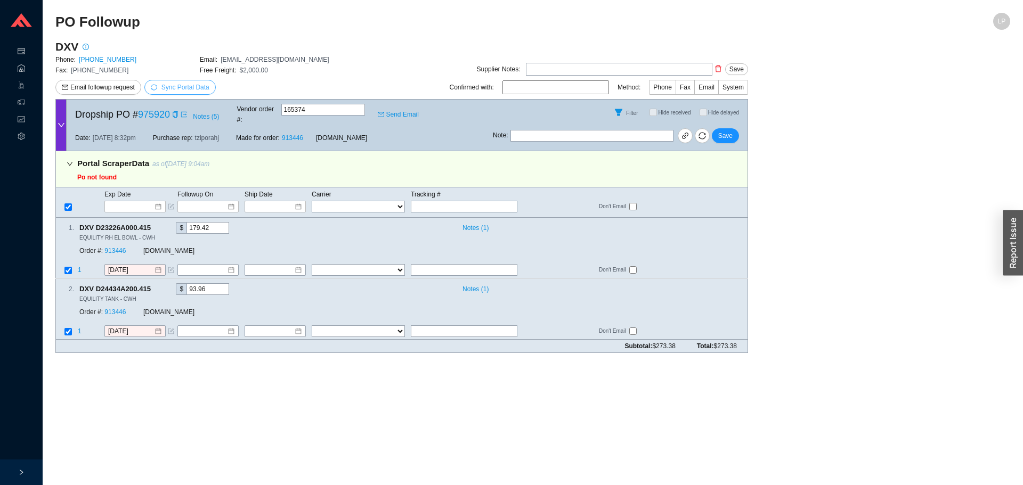
click at [173, 87] on span "Sync Portal Data" at bounding box center [185, 87] width 48 height 7
click at [235, 58] on span "OK" at bounding box center [236, 57] width 9 height 11
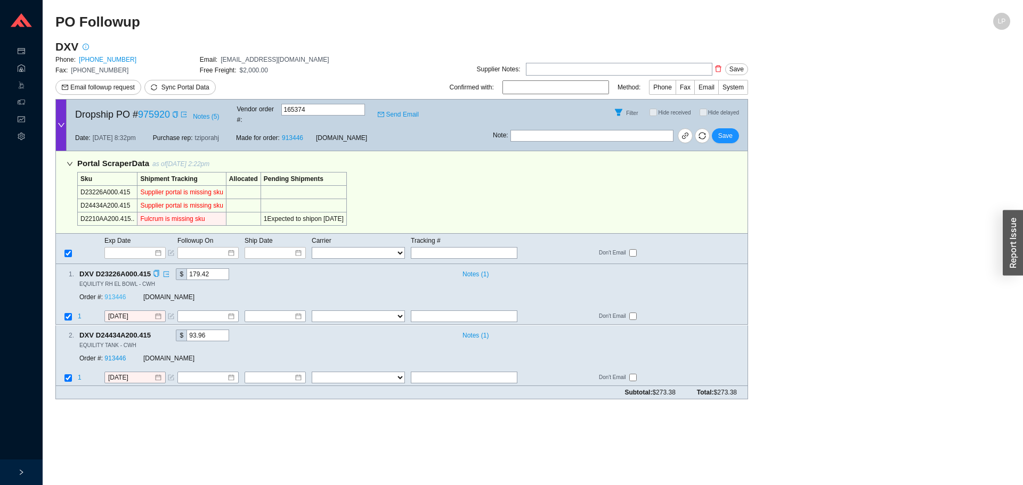
click at [120, 294] on link "913446" at bounding box center [114, 297] width 21 height 7
click at [125, 248] on input at bounding box center [131, 253] width 45 height 11
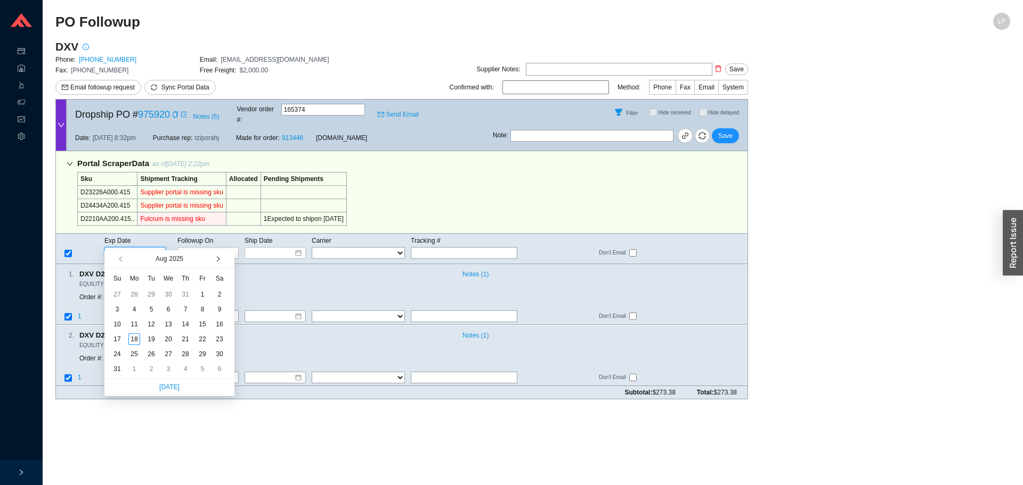
click at [217, 252] on button "button" at bounding box center [217, 258] width 10 height 17
click at [217, 253] on button "button" at bounding box center [217, 258] width 10 height 17
click at [216, 258] on button "button" at bounding box center [217, 258] width 10 height 17
type input "12/25/2025"
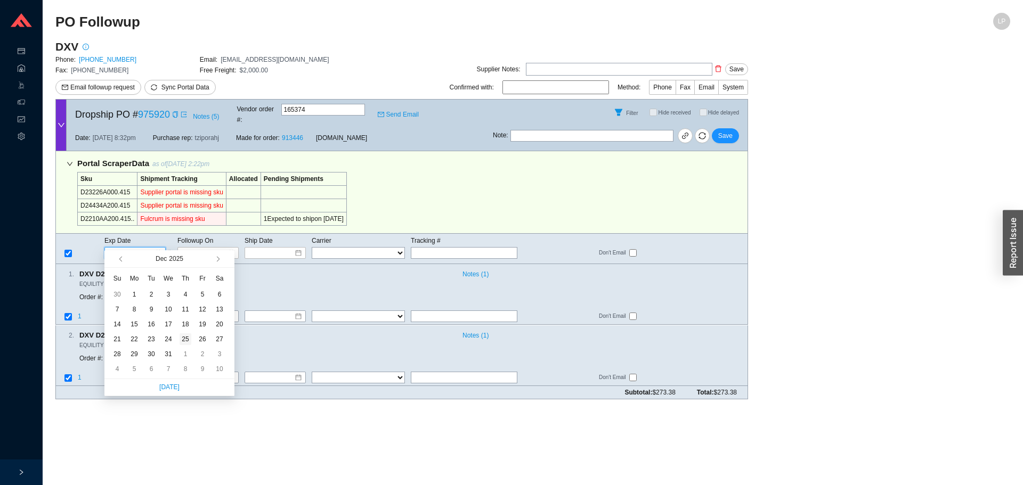
click at [184, 341] on div "25" at bounding box center [186, 339] width 12 height 12
type input "12/25/2025"
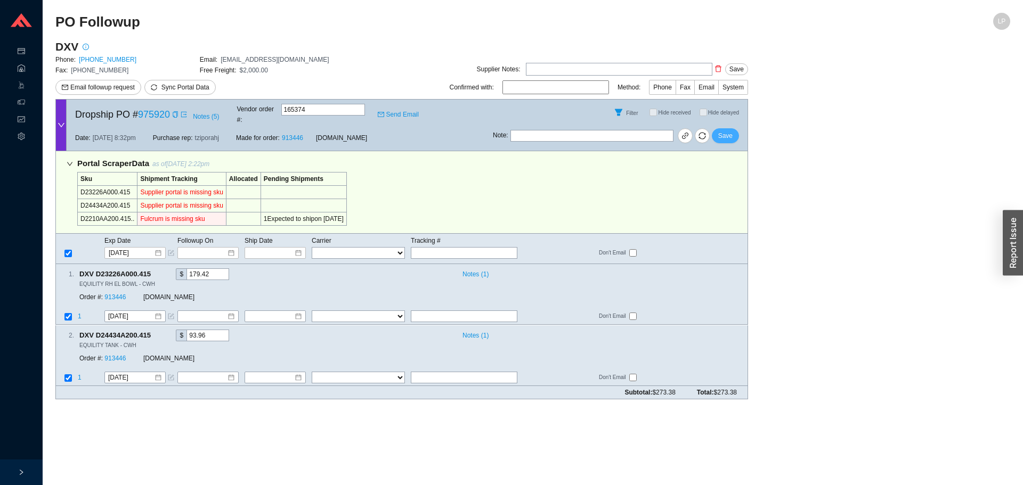
click at [735, 132] on button "Save" at bounding box center [725, 135] width 27 height 15
click at [731, 131] on span "Save" at bounding box center [725, 136] width 14 height 11
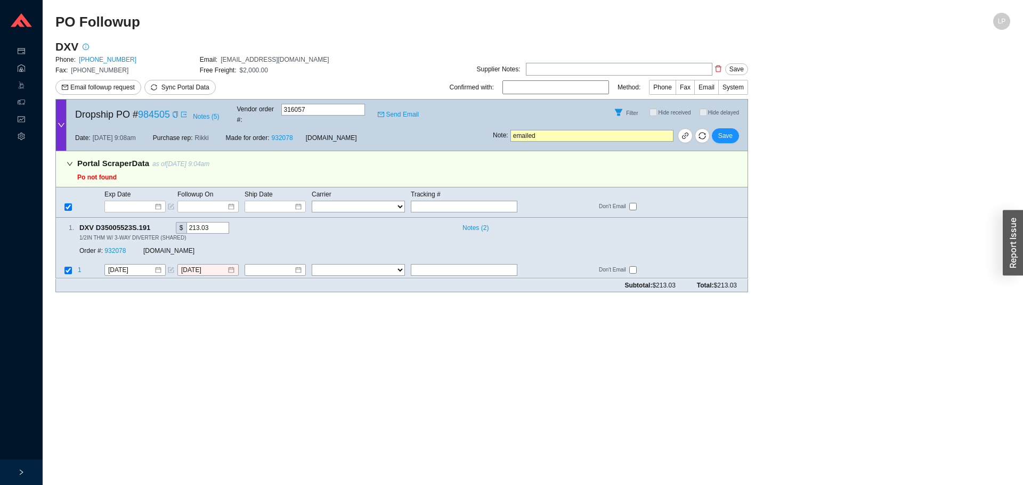
click at [178, 77] on div "DXV Phone: [PHONE_NUMBER] Email: [EMAIL_ADDRESS][DOMAIN_NAME] Fax: [PHONE_NUMBE…" at bounding box center [199, 69] width 289 height 60
click at [173, 83] on span "Sync Portal Data" at bounding box center [180, 87] width 59 height 11
click at [235, 59] on span "OK" at bounding box center [236, 57] width 9 height 11
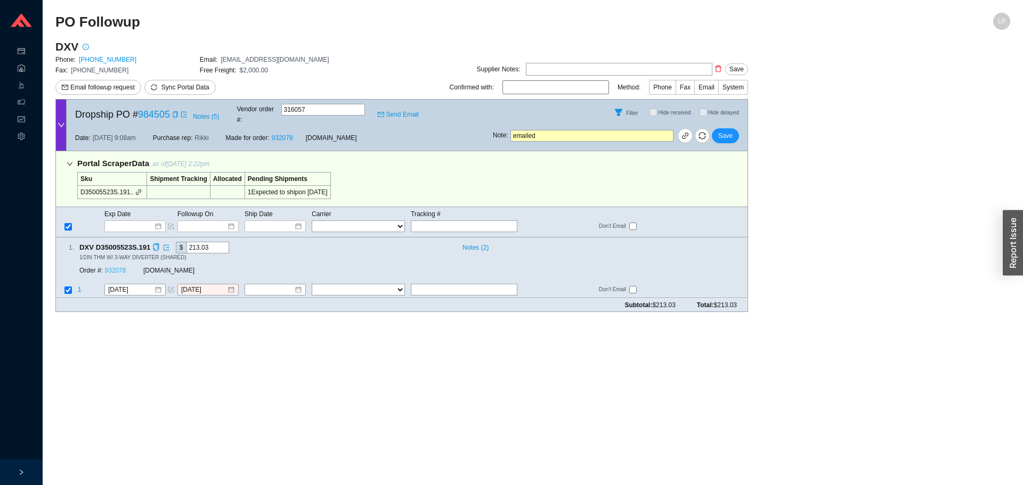
click at [115, 267] on link "932078" at bounding box center [114, 270] width 21 height 7
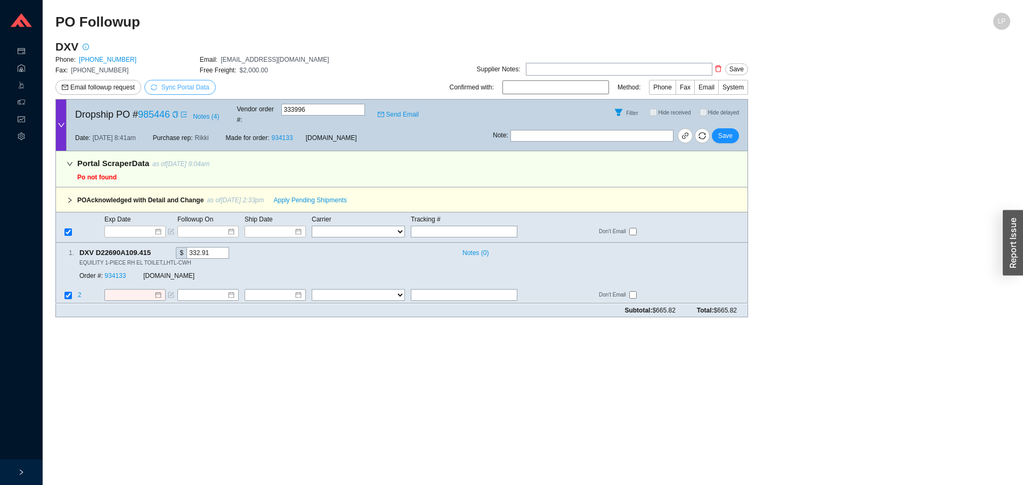
click at [164, 90] on span "Sync Portal Data" at bounding box center [185, 87] width 48 height 7
click at [228, 60] on button "OK" at bounding box center [236, 58] width 18 height 12
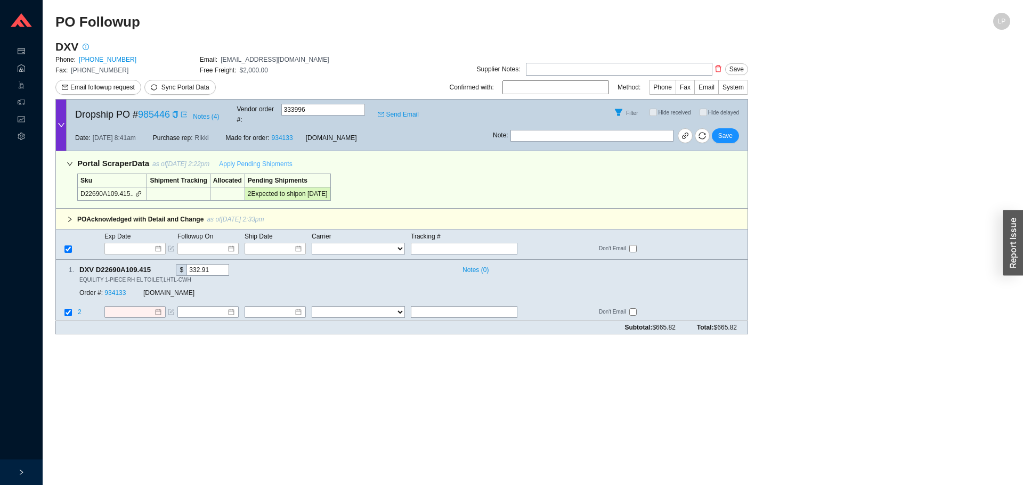
click at [267, 159] on span "Apply Pending Shipments" at bounding box center [255, 164] width 73 height 11
click at [120, 290] on link "934133" at bounding box center [114, 293] width 21 height 7
click at [725, 125] on div "Note : Save" at bounding box center [620, 138] width 255 height 26
click at [725, 128] on button "Save" at bounding box center [725, 135] width 27 height 15
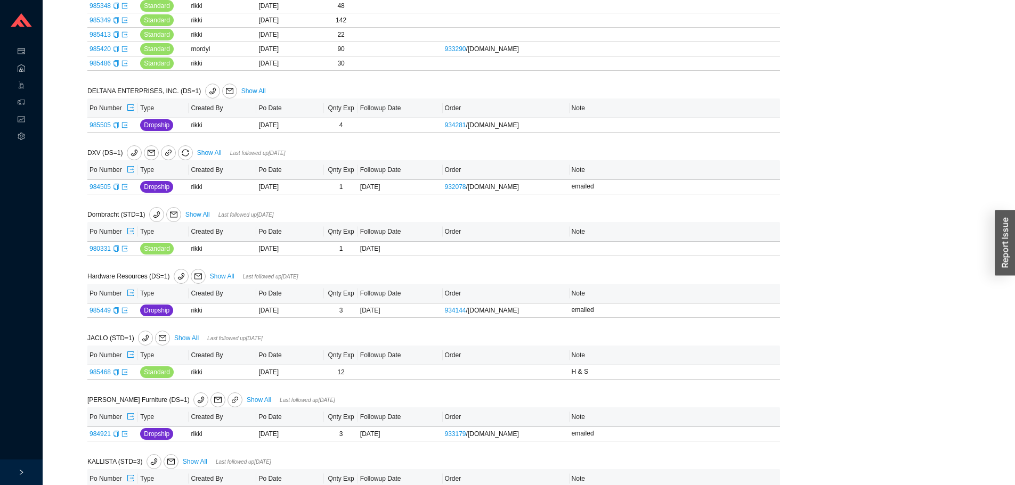
scroll to position [266, 0]
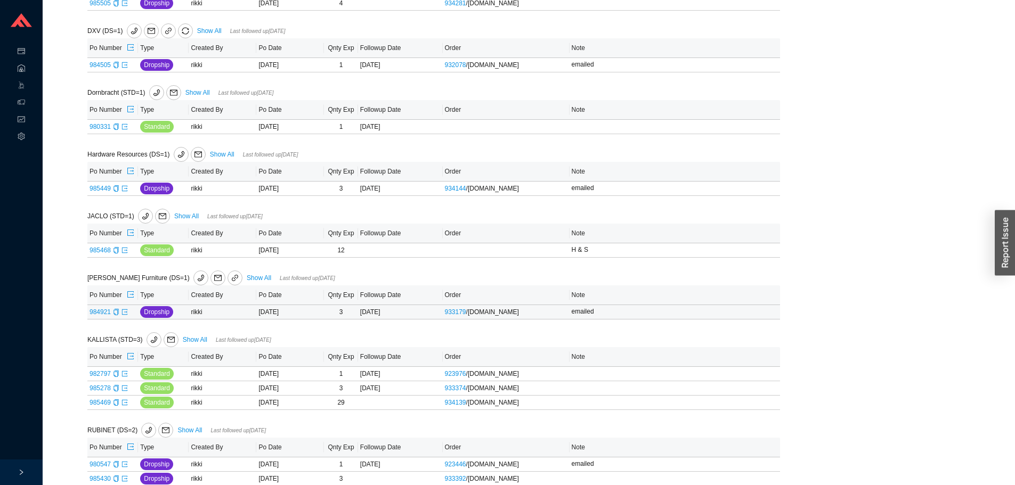
scroll to position [449, 0]
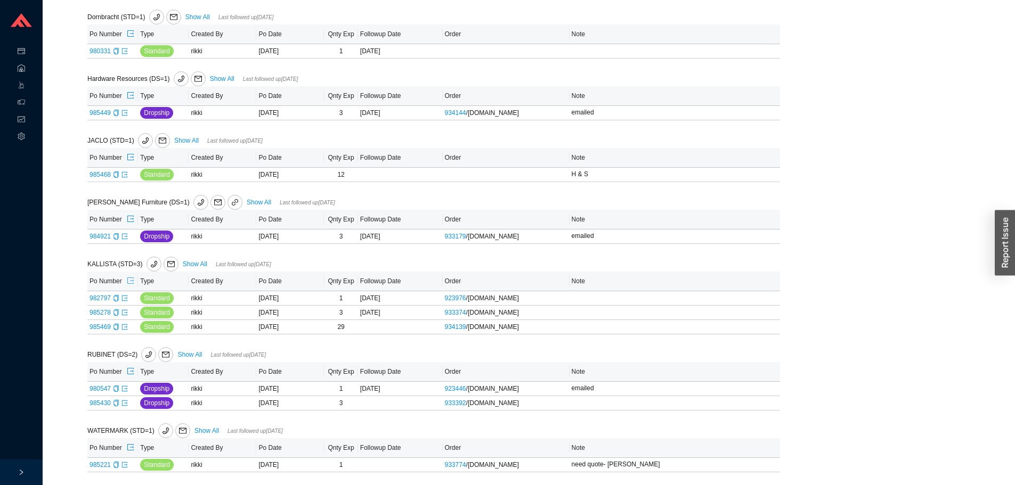
click at [132, 282] on icon "export" at bounding box center [130, 280] width 7 height 7
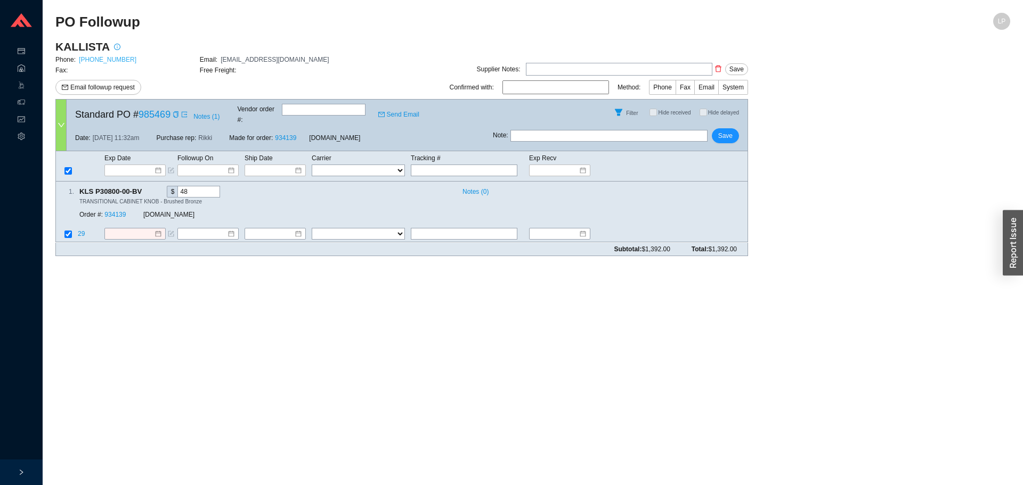
click at [92, 58] on link "[PHONE_NUMBER]" at bounding box center [108, 59] width 58 height 7
click at [89, 329] on main "PO Followup LP KALLISTA Phone: [PHONE_NUMBER] Email: [EMAIL_ADDRESS][DOMAIN_NAM…" at bounding box center [532, 249] width 955 height 473
click at [448, 229] on input "text" at bounding box center [464, 235] width 107 height 12
type input "17 shipping"
click at [94, 231] on icon "partition" at bounding box center [92, 234] width 6 height 7
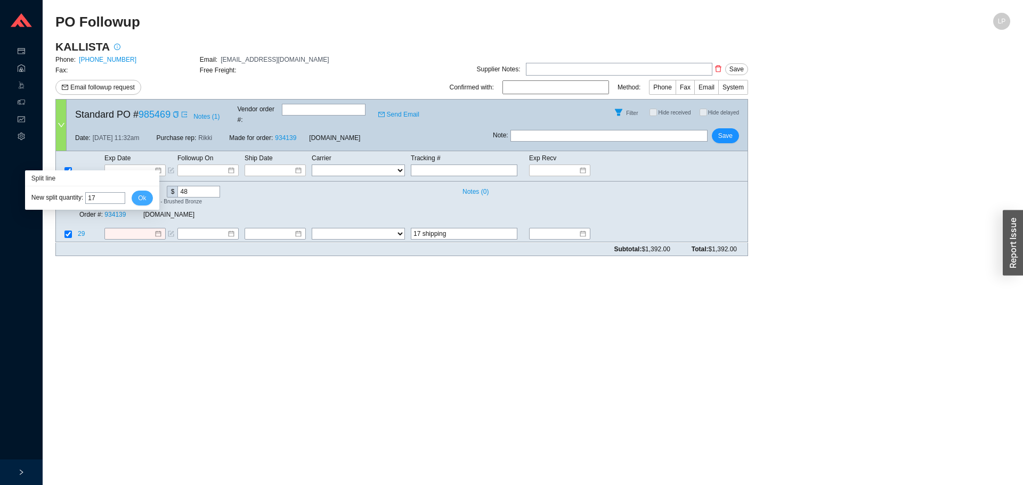
type input "17"
click at [140, 198] on span "Ok" at bounding box center [142, 198] width 8 height 11
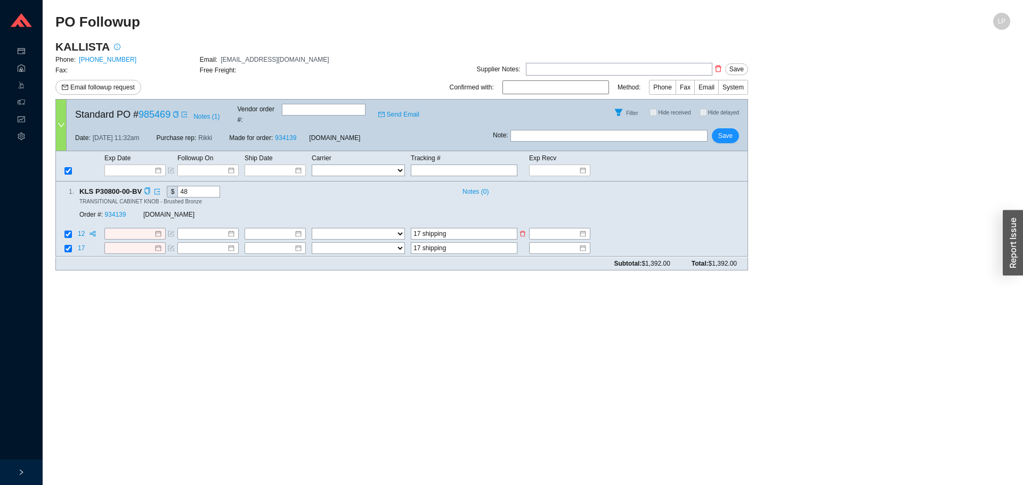
drag, startPoint x: 469, startPoint y: 221, endPoint x: 378, endPoint y: 223, distance: 91.1
click at [378, 228] on tr "12 FedEx UPS ---------------- 2 Day Transportation INC A&B Freight A. [PERSON_N…" at bounding box center [401, 235] width 691 height 14
type input "\"
click at [325, 229] on select "FedEx UPS ---------------- 2 Day Transportation INC A&B Freight A. [PERSON_NAME…" at bounding box center [358, 235] width 93 height 12
select select "1"
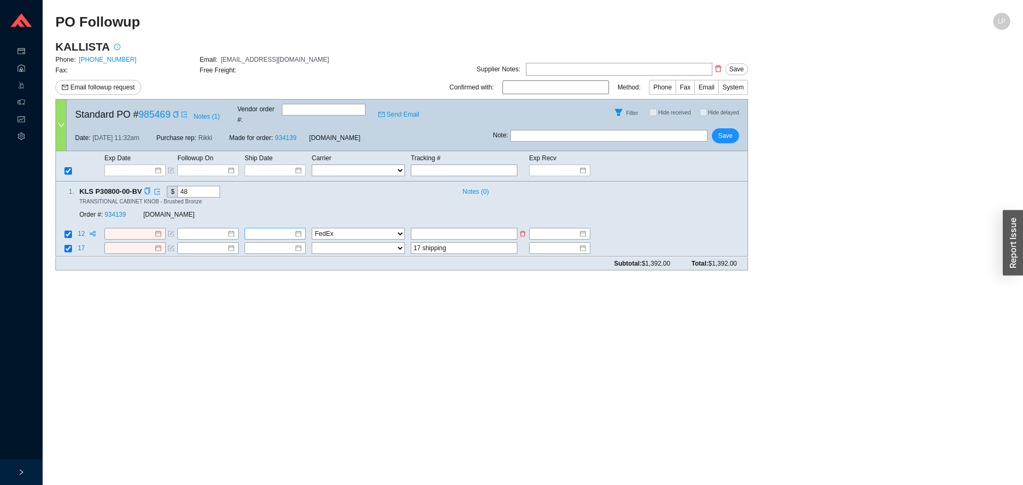
click at [267, 229] on input at bounding box center [271, 234] width 46 height 11
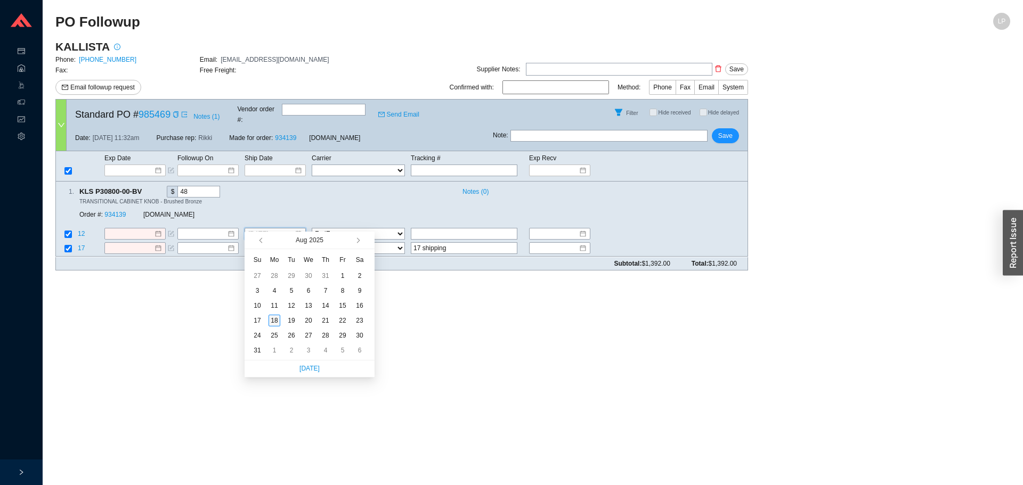
type input "[DATE]"
drag, startPoint x: 271, startPoint y: 323, endPoint x: 185, endPoint y: 257, distance: 107.9
click at [271, 322] on div "18" at bounding box center [274, 321] width 12 height 12
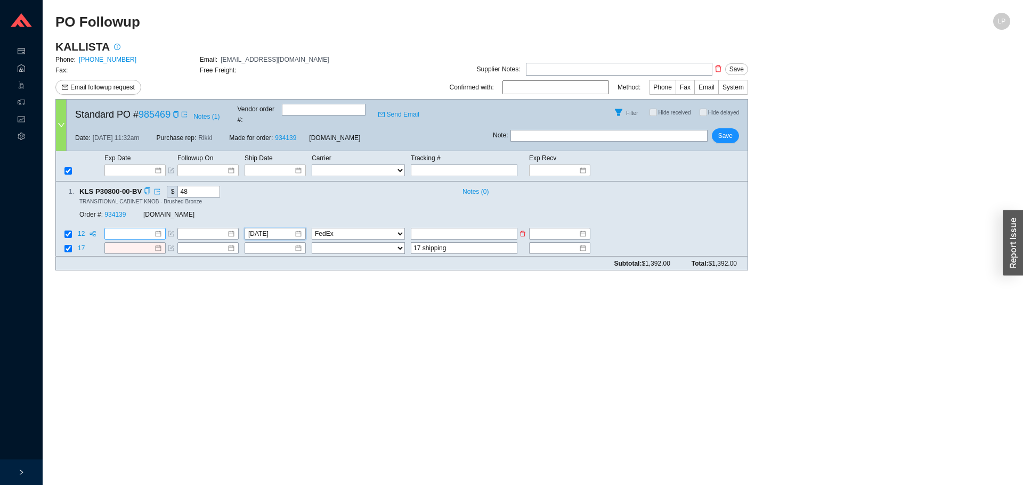
click at [143, 229] on input at bounding box center [131, 234] width 46 height 11
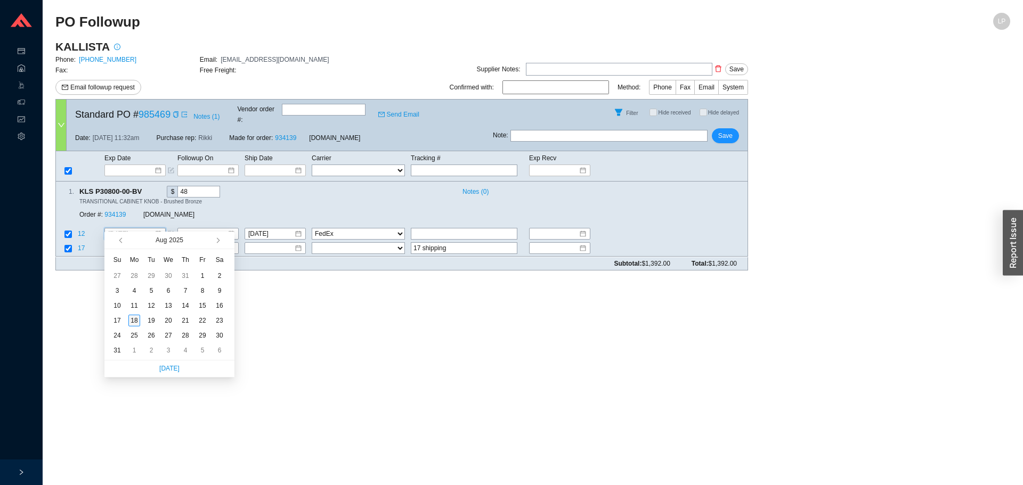
type input "[DATE]"
click at [135, 321] on div "18" at bounding box center [134, 321] width 12 height 12
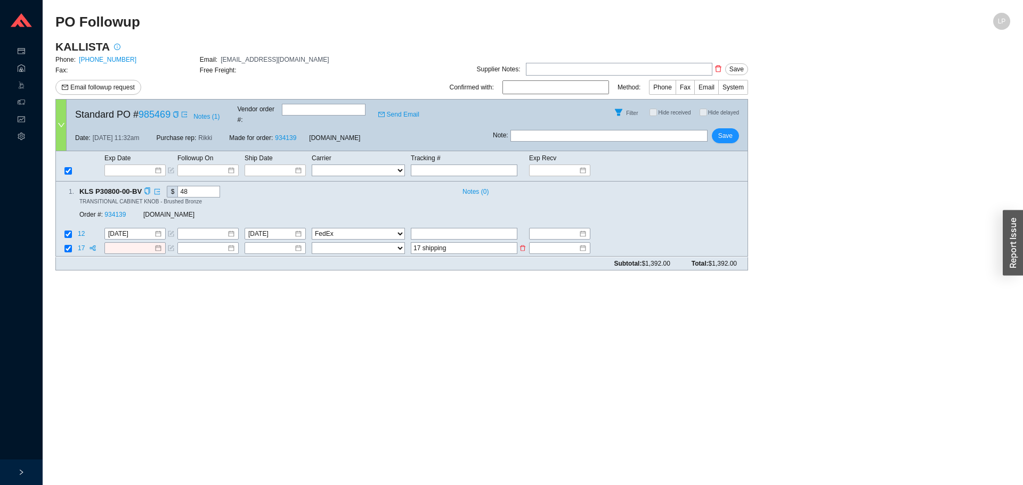
drag, startPoint x: 478, startPoint y: 247, endPoint x: 462, endPoint y: 241, distance: 16.7
click at [413, 257] on div "Subtotal: $1,392.00 Total: $1,392.00" at bounding box center [401, 263] width 693 height 13
click at [466, 243] on input "17 shipping" at bounding box center [464, 249] width 107 height 12
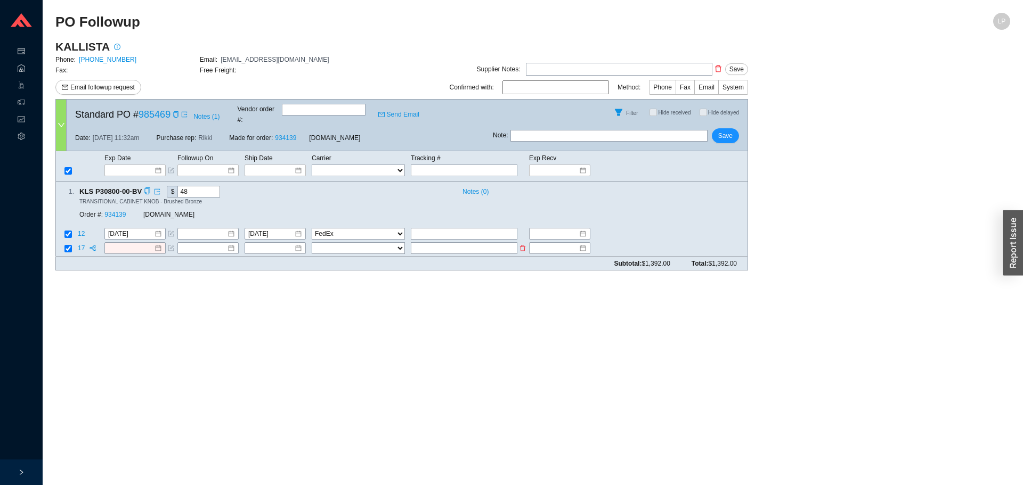
click at [425, 243] on input "text" at bounding box center [464, 249] width 107 height 12
type input "727436072246"
click at [334, 243] on select "FedEx UPS ---------------- 2 Day Transportation INC A&B Freight A. Duie Pyle AA…" at bounding box center [358, 249] width 93 height 12
select select "1"
click at [260, 230] on td "[DATE]" at bounding box center [277, 235] width 67 height 14
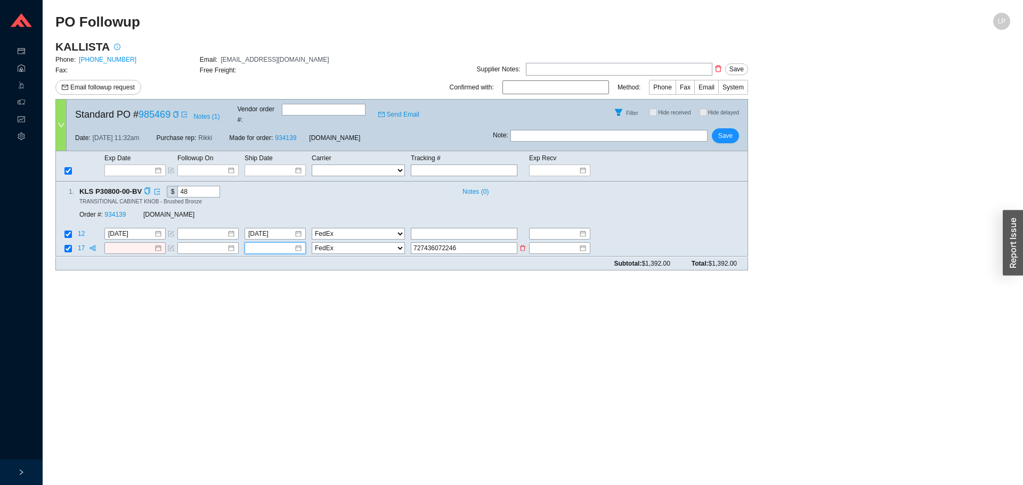
click at [260, 243] on input at bounding box center [271, 248] width 46 height 11
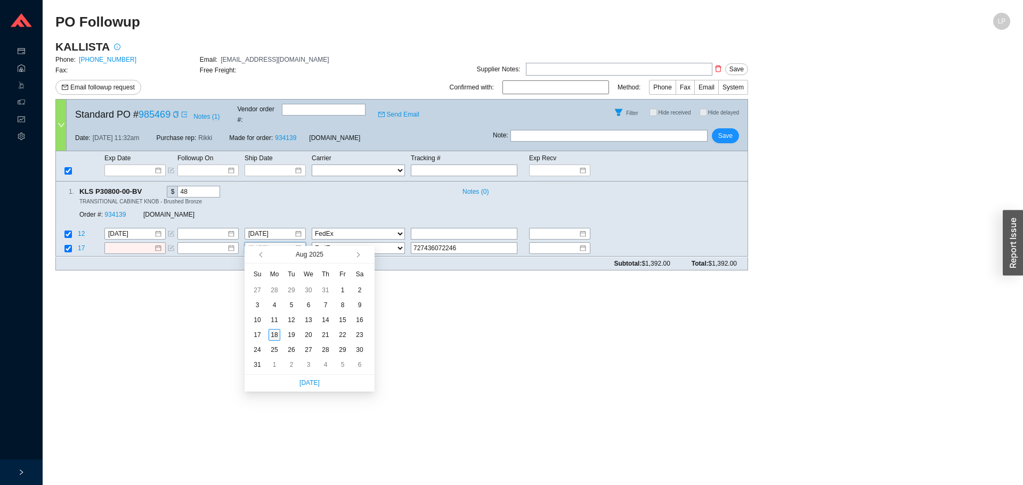
type input "[DATE]"
click at [272, 338] on div "18" at bounding box center [274, 335] width 12 height 12
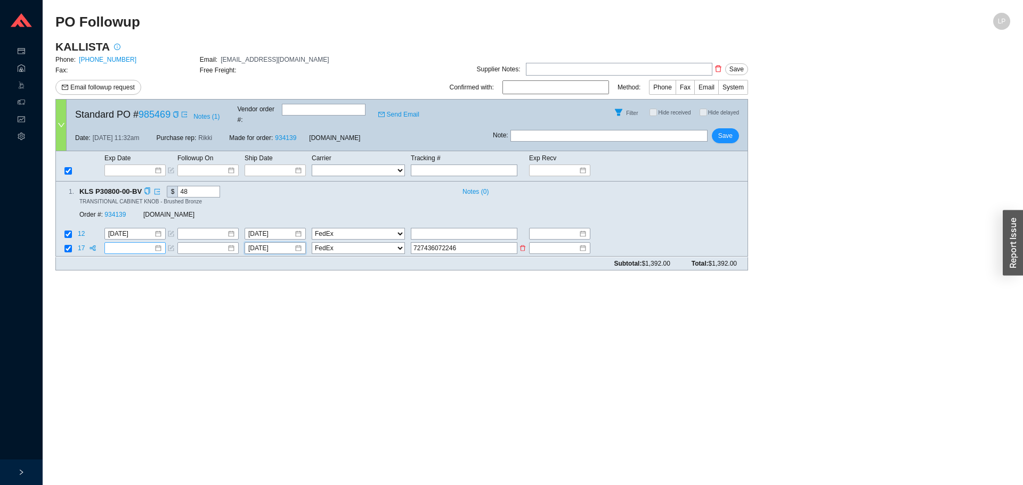
click at [136, 243] on input at bounding box center [131, 248] width 46 height 11
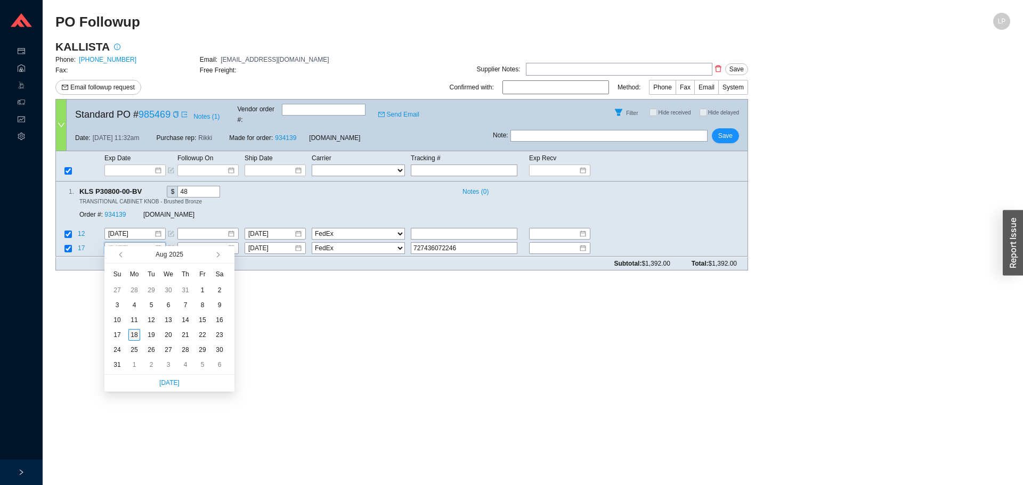
type input "[DATE]"
click at [135, 338] on div "18" at bounding box center [134, 335] width 12 height 12
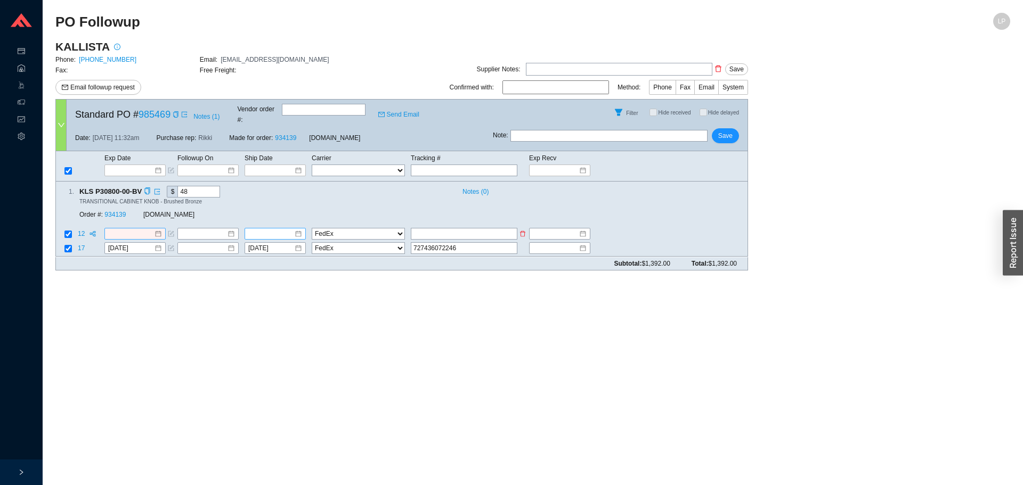
click at [337, 229] on select "FedEx UPS ---------------- 2 Day Transportation INC A&B Freight A. Duie Pyle AA…" at bounding box center [358, 235] width 93 height 12
select select "0"
click at [312, 229] on select "FedEx UPS ---------------- 2 Day Transportation INC A&B Freight A. Duie Pyle AA…" at bounding box center [358, 235] width 93 height 12
click at [722, 132] on span "Save" at bounding box center [725, 136] width 14 height 11
select select "1"
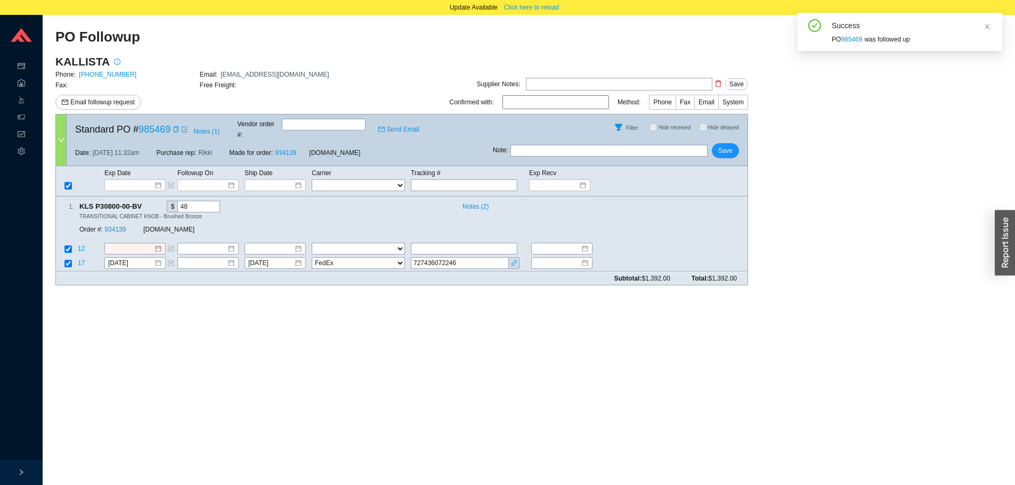
click at [632, 145] on input "text" at bounding box center [608, 151] width 197 height 12
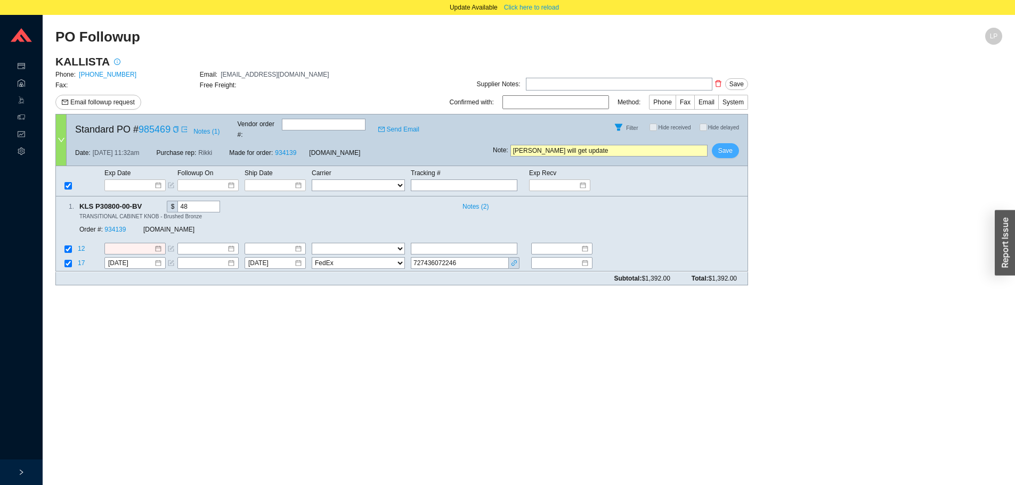
type input "laura will get update"
click at [729, 145] on span "Save" at bounding box center [725, 150] width 14 height 11
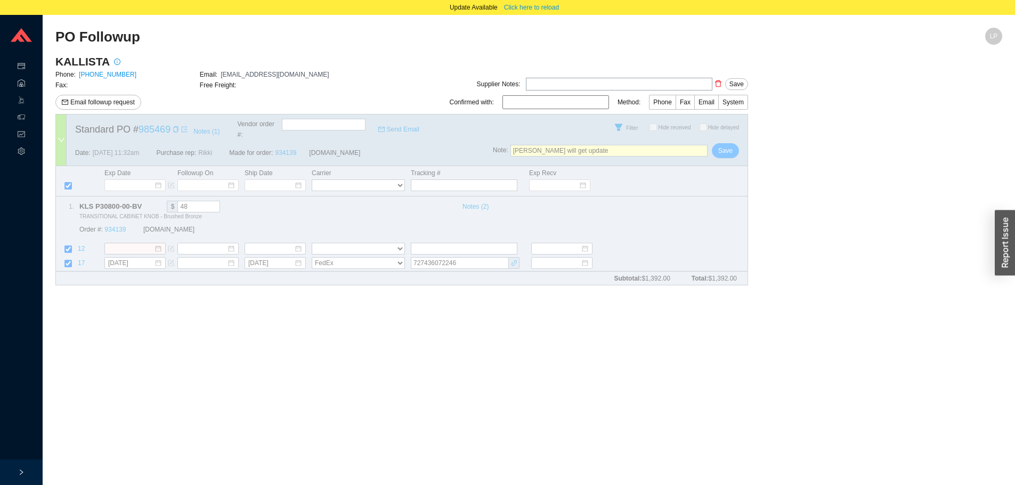
select select "1"
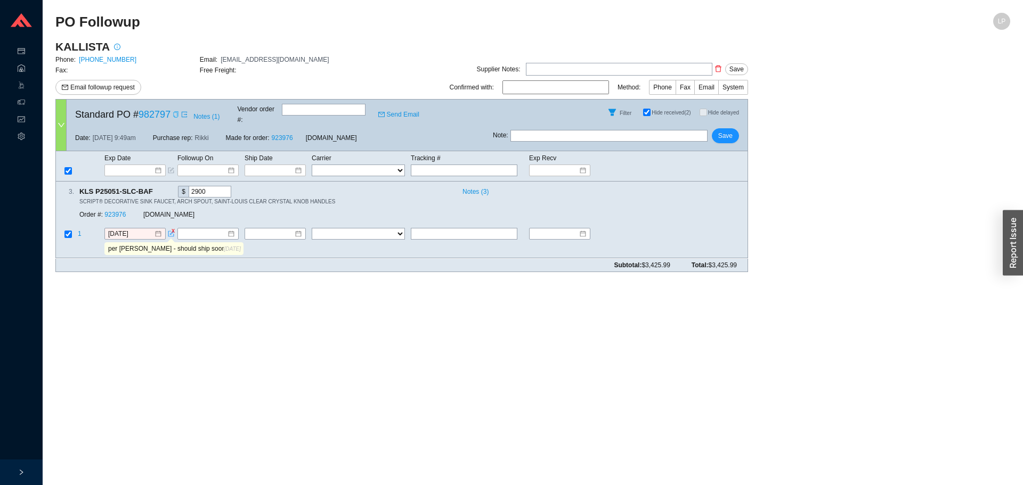
click at [175, 113] on icon "copy" at bounding box center [176, 114] width 6 height 6
click at [108, 56] on link "[PHONE_NUMBER]" at bounding box center [108, 59] width 58 height 7
click at [157, 186] on div "Copy" at bounding box center [158, 192] width 7 height 12
click at [155, 188] on icon "check" at bounding box center [158, 191] width 7 height 7
click at [148, 243] on input "per [PERSON_NAME] - should ship soon, will email tomo" at bounding box center [165, 249] width 118 height 12
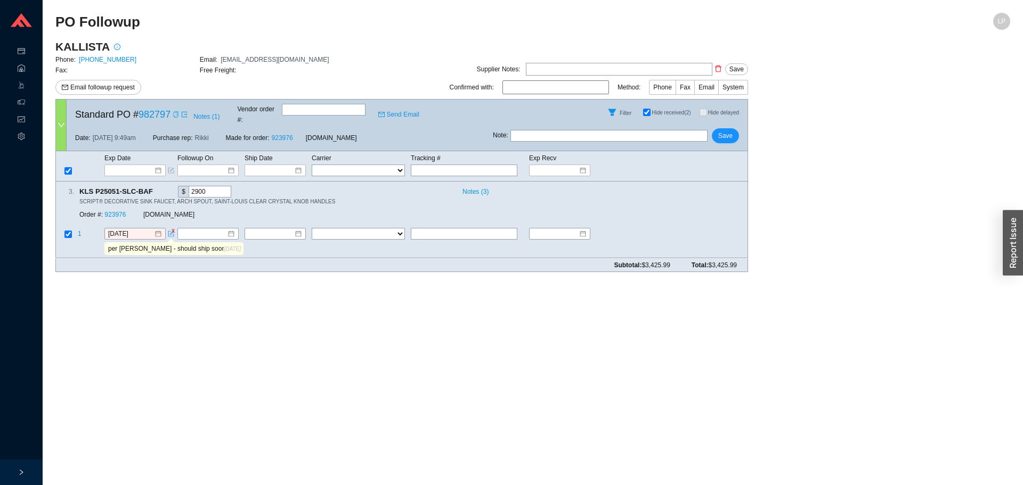
click at [381, 404] on main "PO Followup LP KALLISTA Phone: [PHONE_NUMBER] Email: [EMAIL_ADDRESS][DOMAIN_NAM…" at bounding box center [532, 249] width 955 height 473
click at [421, 229] on input "text" at bounding box center [464, 235] width 107 height 12
click at [710, 341] on main "PO Followup LP KALLISTA Phone: [PHONE_NUMBER] Email: [EMAIL_ADDRESS][DOMAIN_NAM…" at bounding box center [532, 249] width 955 height 473
click at [449, 229] on input "this week" at bounding box center [464, 235] width 107 height 12
type input "this week, ship next week"
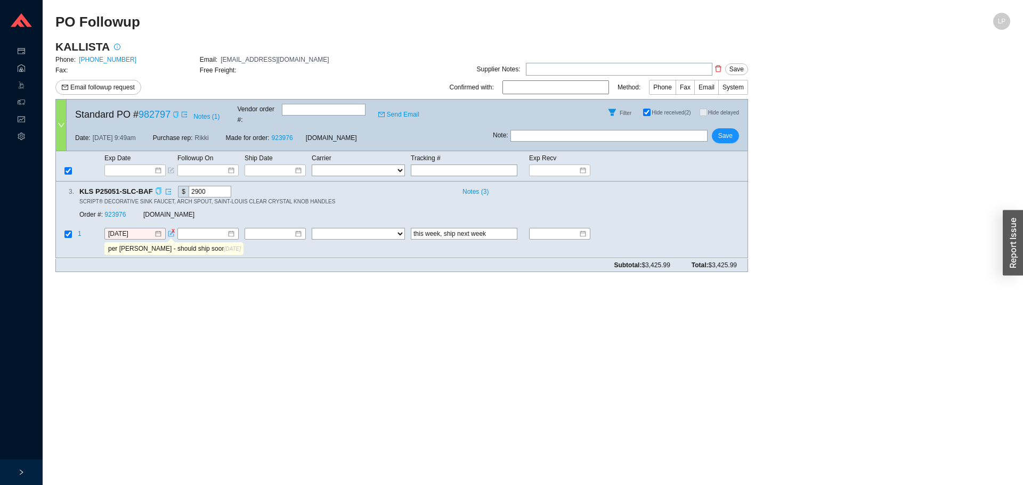
click at [155, 188] on icon "copy" at bounding box center [158, 191] width 7 height 7
click at [120, 211] on link "923976" at bounding box center [114, 214] width 21 height 7
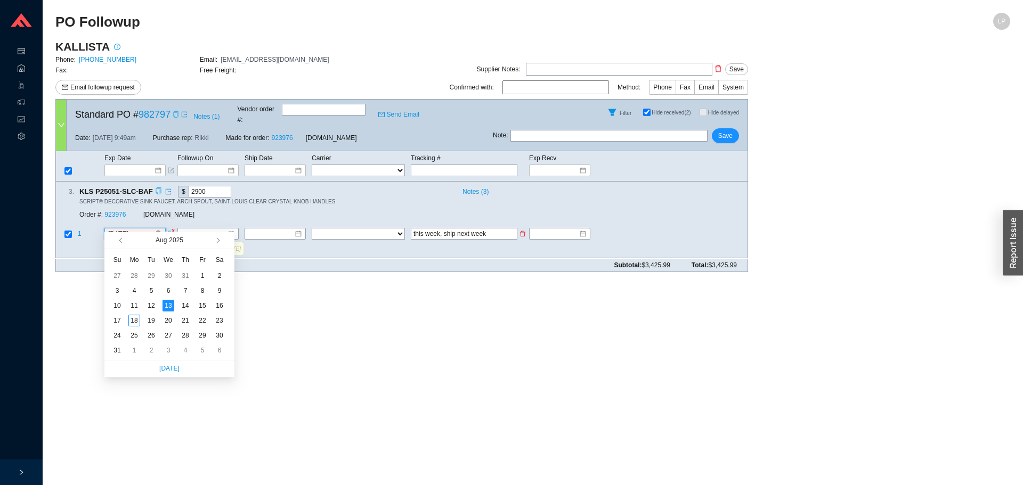
click at [137, 229] on input "8/13/2025" at bounding box center [131, 234] width 46 height 11
type input "8/28/2025"
click at [189, 337] on div "28" at bounding box center [186, 336] width 12 height 12
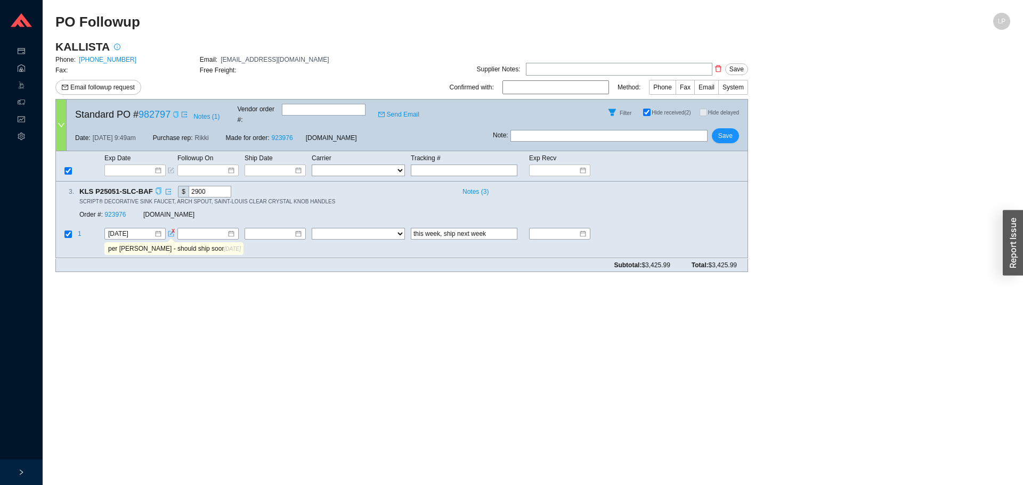
drag, startPoint x: 491, startPoint y: 227, endPoint x: 366, endPoint y: 235, distance: 125.5
click at [366, 235] on table "1 8/28/2025 FedEx UPS ---------------- 2 Day Transportation INC A&B Freight A. …" at bounding box center [401, 243] width 691 height 30
click at [163, 246] on td "per ashley - should ship soon, will email tomo 8/14/2025" at bounding box center [174, 250] width 140 height 16
click at [175, 243] on input "per ashley - should ship soon, will email tomo" at bounding box center [165, 249] width 118 height 12
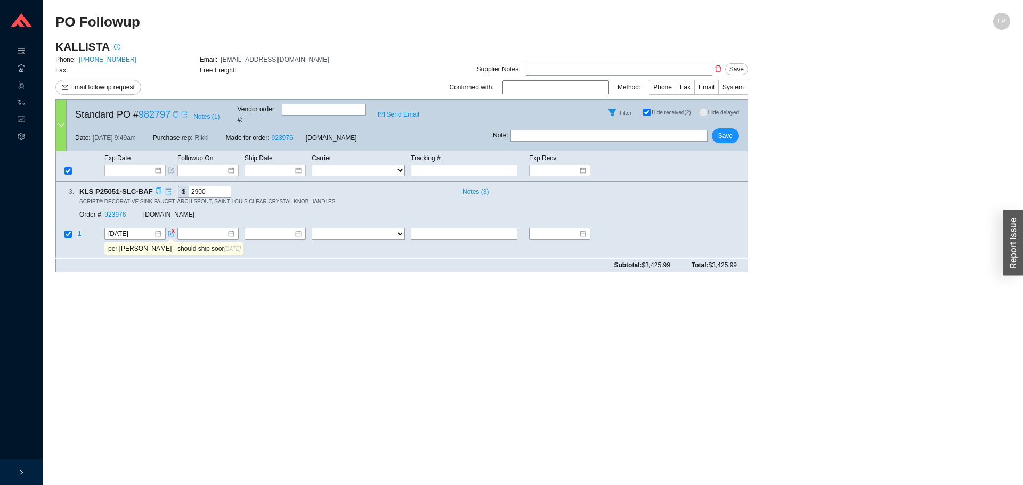
click at [175, 243] on input "per ashley - should ship soon, will email tomo" at bounding box center [165, 249] width 118 height 12
click at [721, 131] on span "Save" at bounding box center [725, 136] width 14 height 11
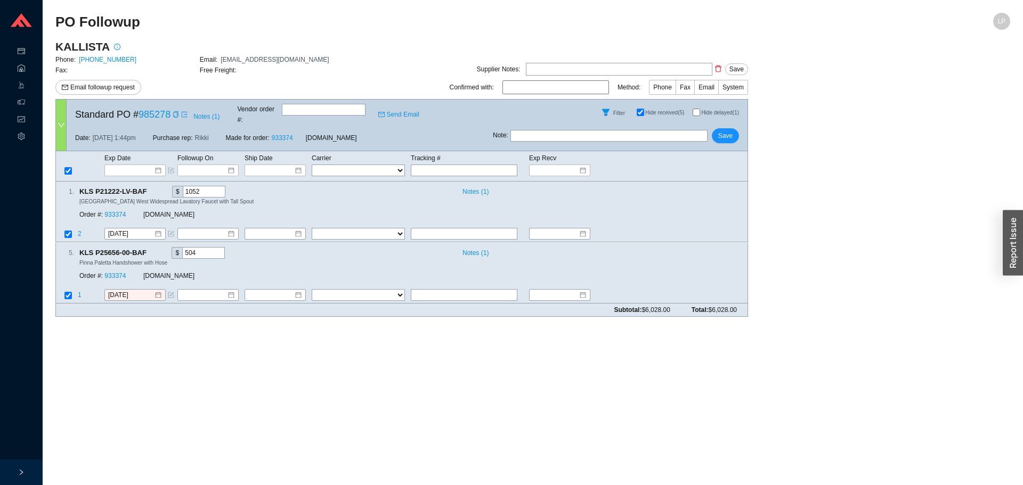
click at [698, 109] on input "Hide delayed (1)" at bounding box center [696, 112] width 7 height 7
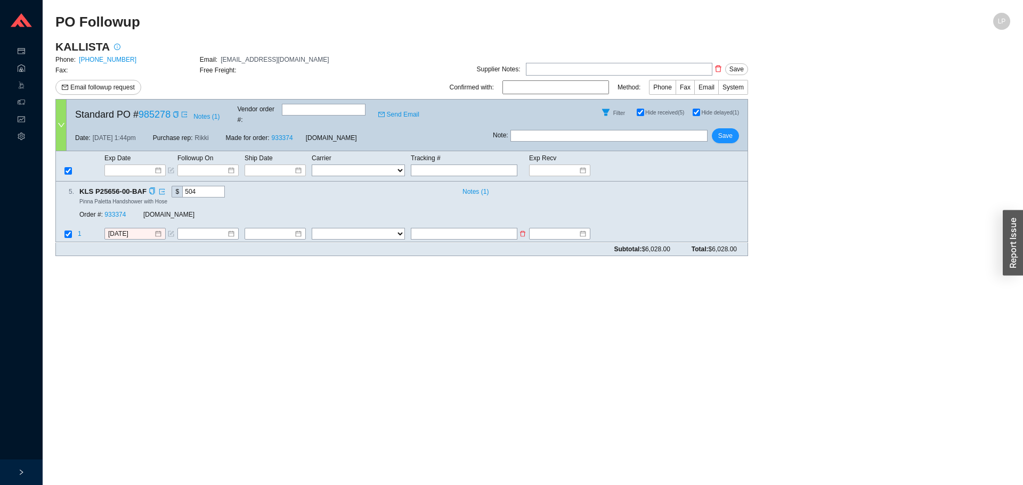
click at [442, 231] on td at bounding box center [469, 235] width 118 height 14
click at [447, 229] on input "text" at bounding box center [464, 235] width 107 height 12
click at [150, 188] on icon "copy" at bounding box center [152, 191] width 7 height 7
click at [112, 206] on div "Order #: 933374 QualityBath.com" at bounding box center [225, 215] width 293 height 19
click at [112, 211] on link "933374" at bounding box center [114, 214] width 21 height 7
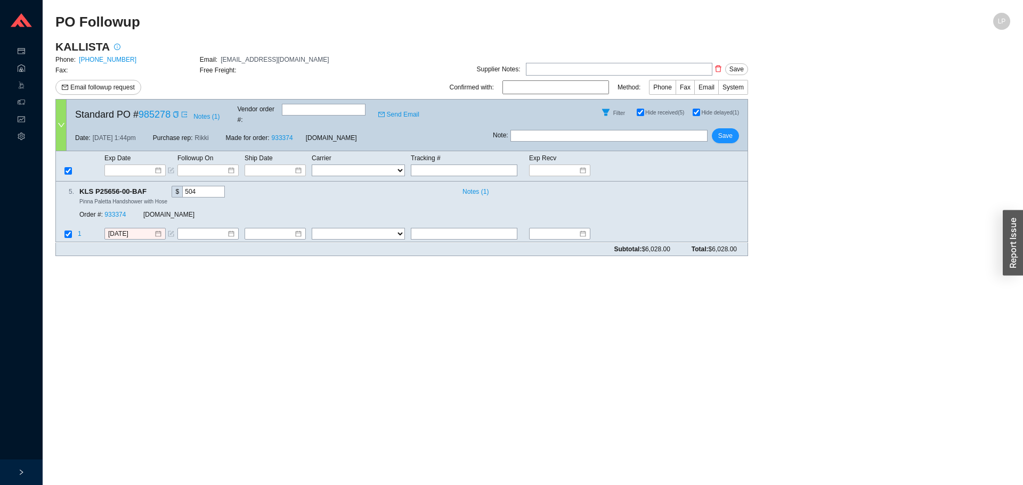
click at [695, 110] on input "Hide delayed (1)" at bounding box center [696, 112] width 7 height 7
checkbox input "false"
checkbox input "true"
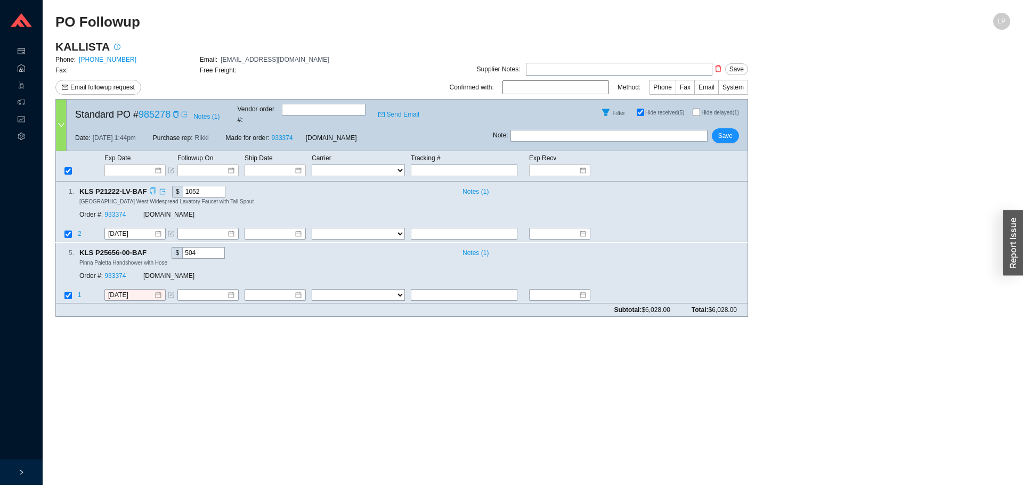
click at [151, 188] on icon "copy" at bounding box center [152, 191] width 7 height 7
click at [121, 290] on input "8/14/2025" at bounding box center [131, 295] width 46 height 11
drag, startPoint x: 150, startPoint y: 242, endPoint x: 127, endPoint y: 261, distance: 30.3
click at [150, 249] on icon "copy" at bounding box center [152, 252] width 7 height 7
click at [122, 272] on link "933374" at bounding box center [114, 275] width 21 height 7
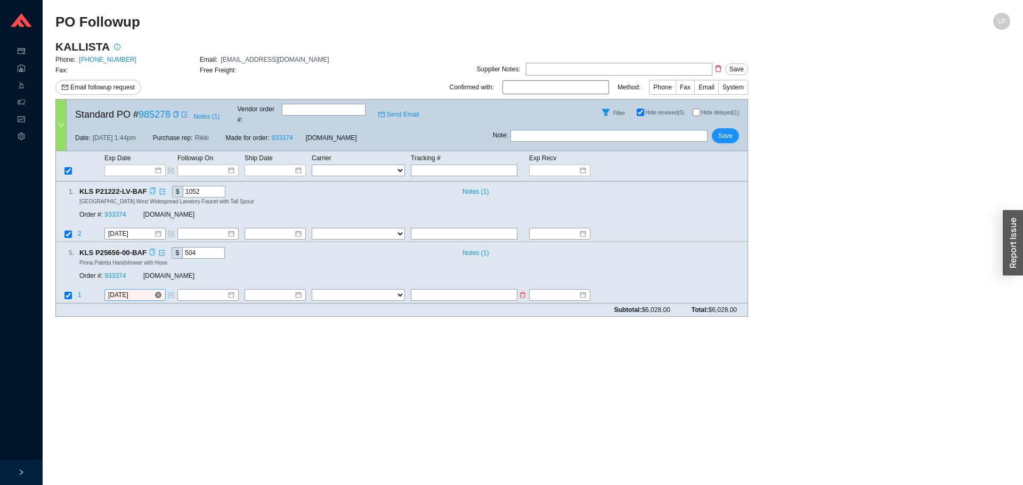
click at [132, 290] on input "8/14/2025" at bounding box center [131, 295] width 46 height 11
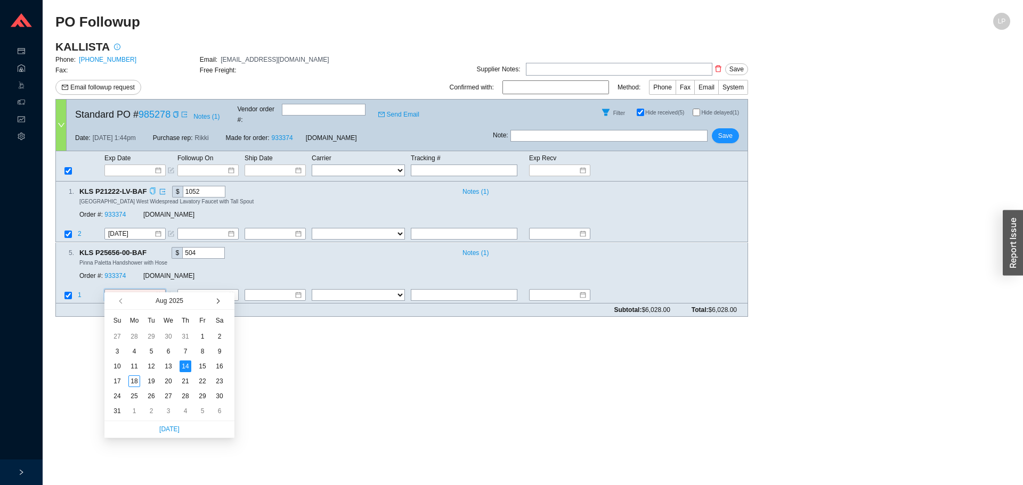
click at [216, 306] on button "button" at bounding box center [217, 300] width 10 height 17
type input "9/16/2025"
click at [144, 365] on td "16" at bounding box center [151, 366] width 17 height 15
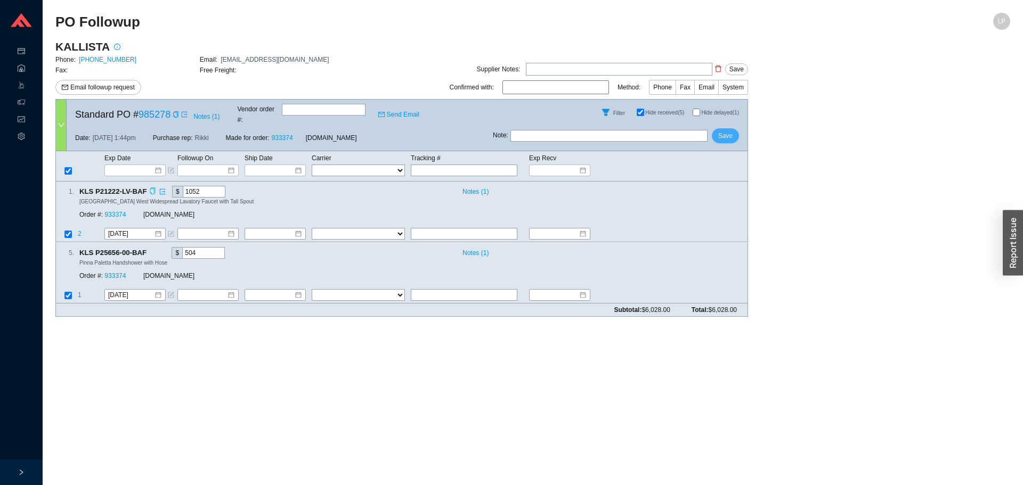
click at [731, 131] on span "Save" at bounding box center [725, 136] width 14 height 11
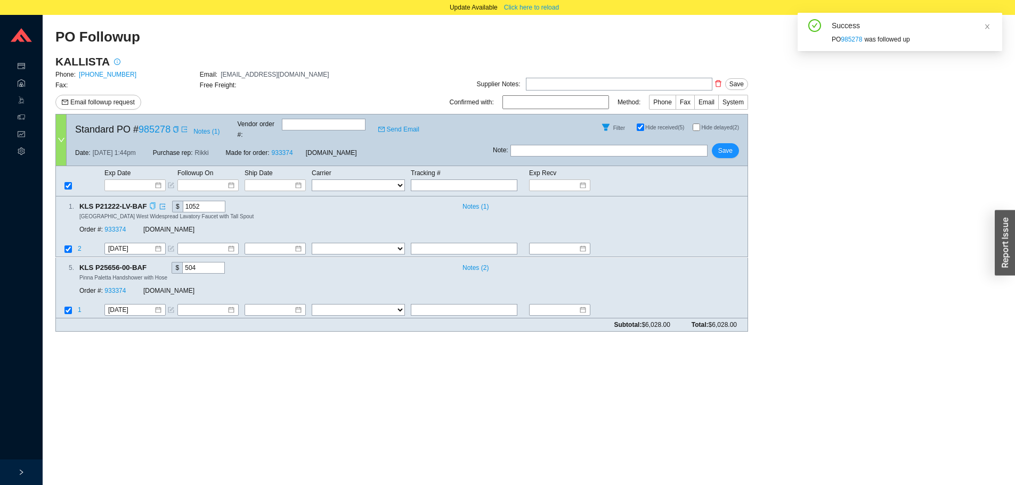
click at [149, 203] on icon "copy" at bounding box center [152, 206] width 7 height 7
click at [119, 226] on link "933374" at bounding box center [114, 229] width 21 height 7
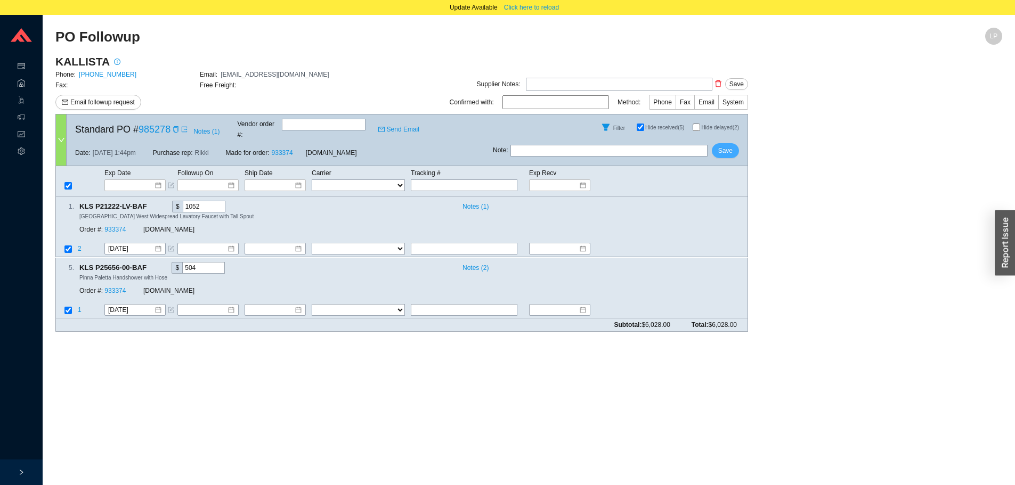
click at [735, 146] on button "Save" at bounding box center [725, 150] width 27 height 15
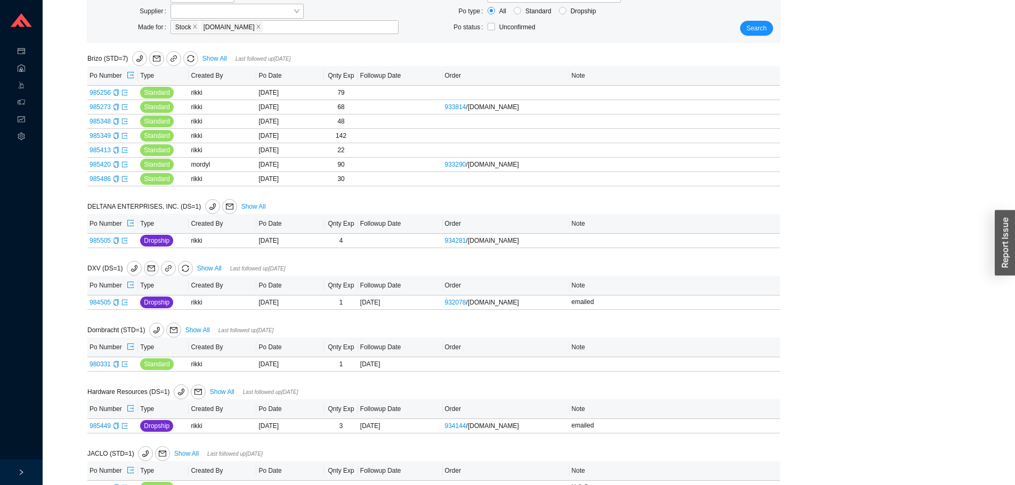
scroll to position [213, 0]
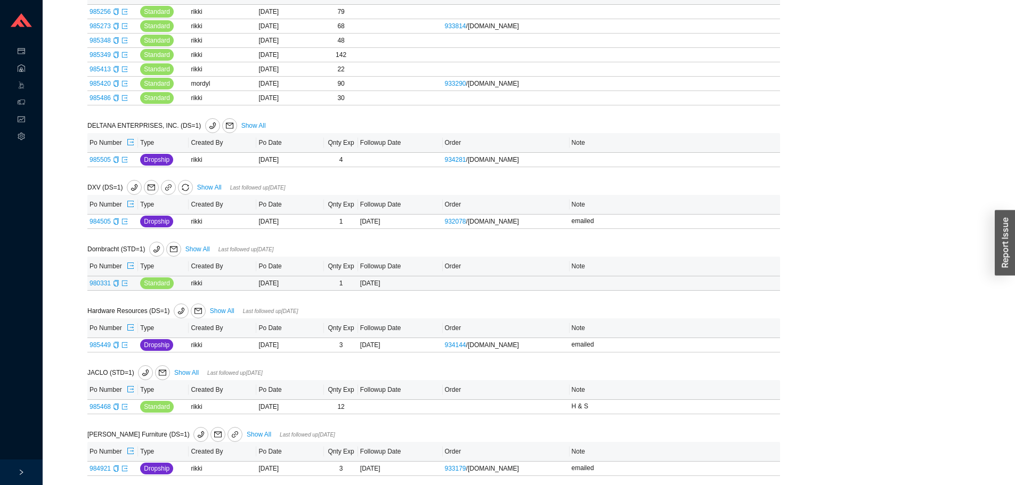
click at [126, 288] on td "980331" at bounding box center [112, 283] width 51 height 14
click at [125, 284] on icon "export" at bounding box center [124, 282] width 5 height 5
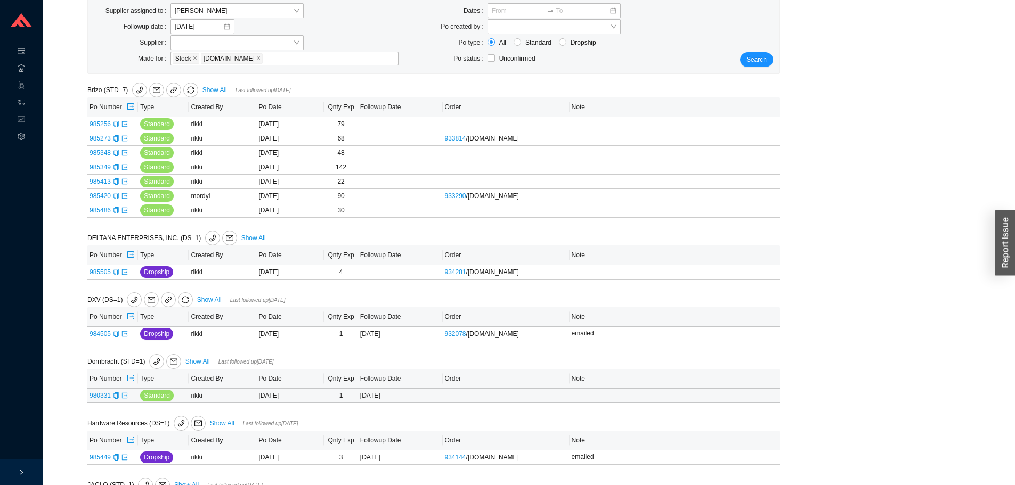
click at [123, 395] on icon "export" at bounding box center [124, 396] width 6 height 6
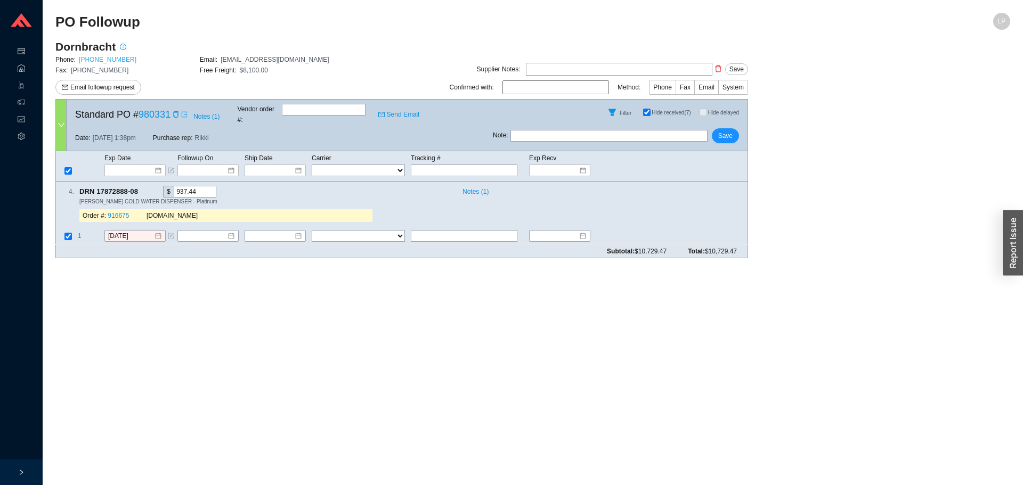
click at [108, 61] on link "[PHONE_NUMBER]" at bounding box center [108, 59] width 58 height 7
click at [101, 60] on link "[PHONE_NUMBER]" at bounding box center [108, 59] width 58 height 7
